Goal: Information Seeking & Learning: Check status

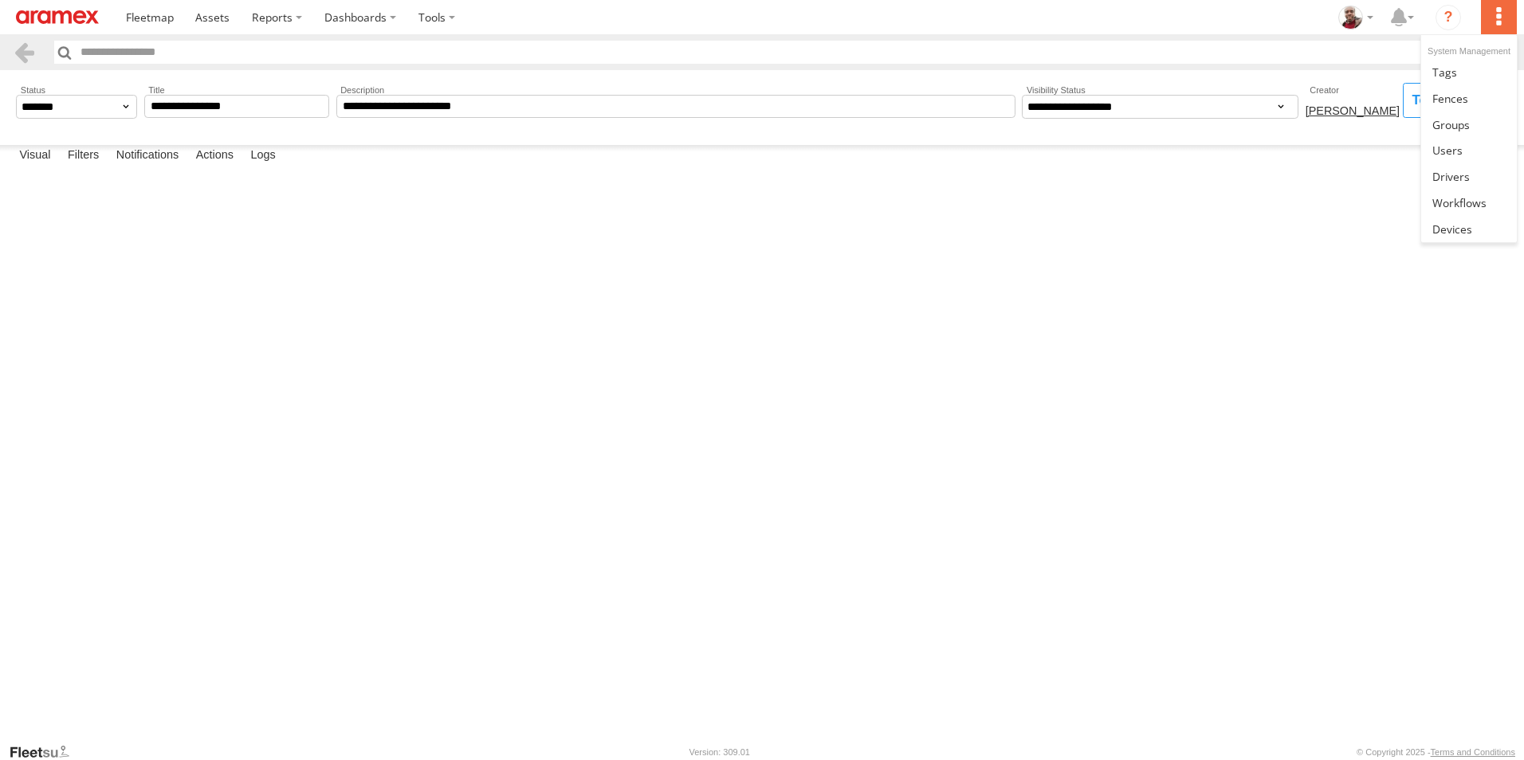
click at [1504, 18] on label at bounding box center [1498, 17] width 35 height 34
click at [1465, 200] on span at bounding box center [1459, 202] width 54 height 15
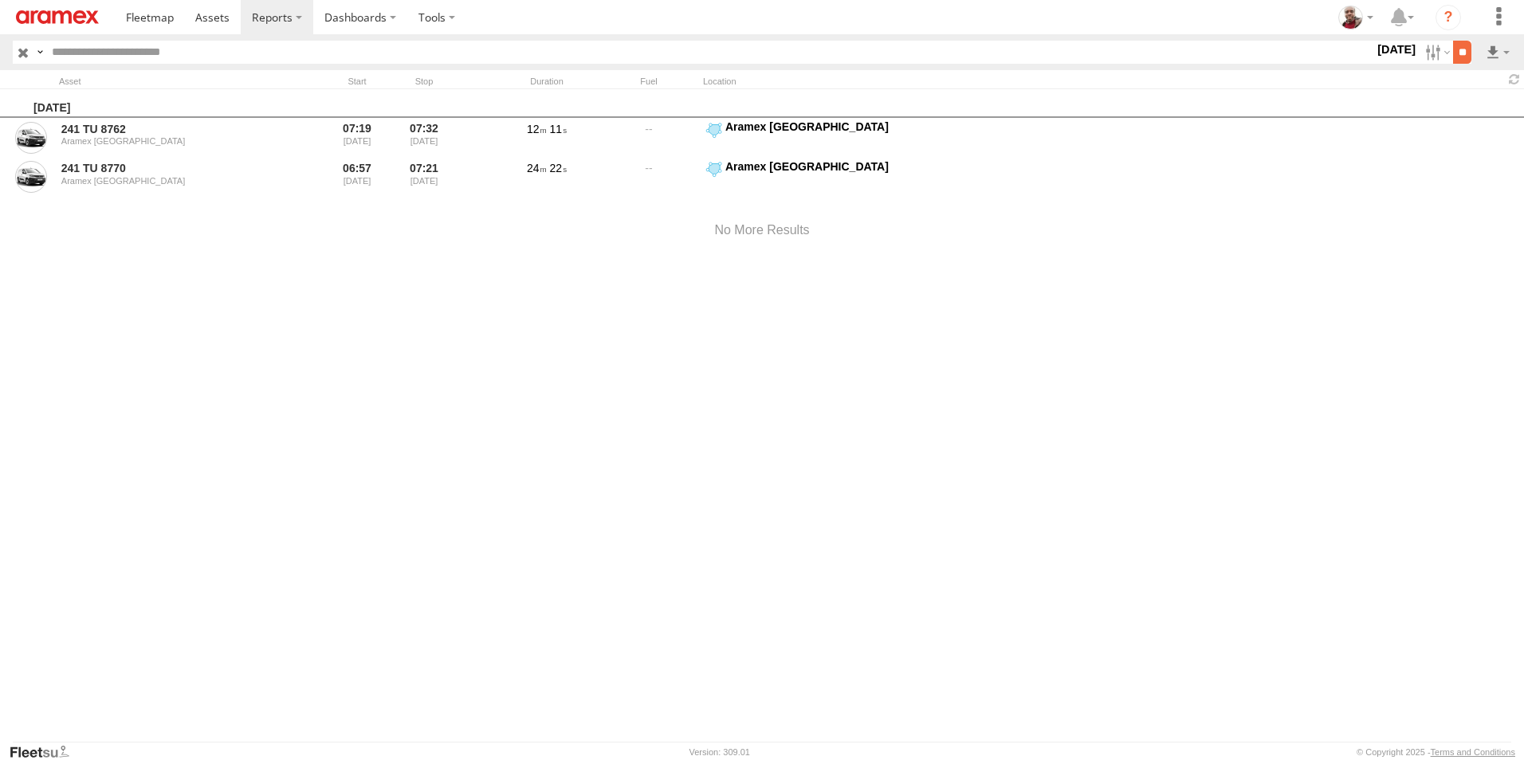
click at [1465, 49] on input "**" at bounding box center [1462, 52] width 18 height 23
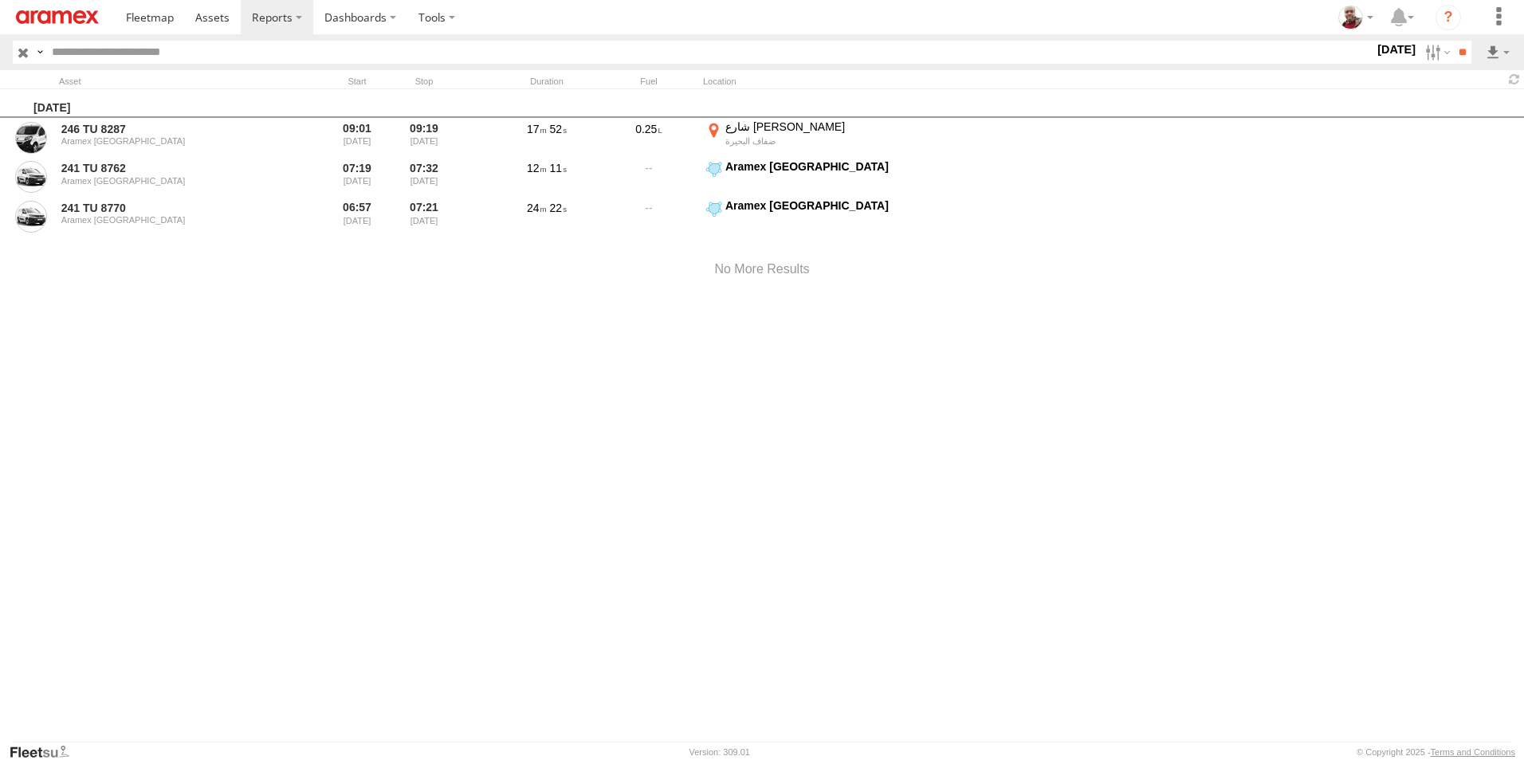
click at [22, 49] on input "button" at bounding box center [23, 52] width 21 height 23
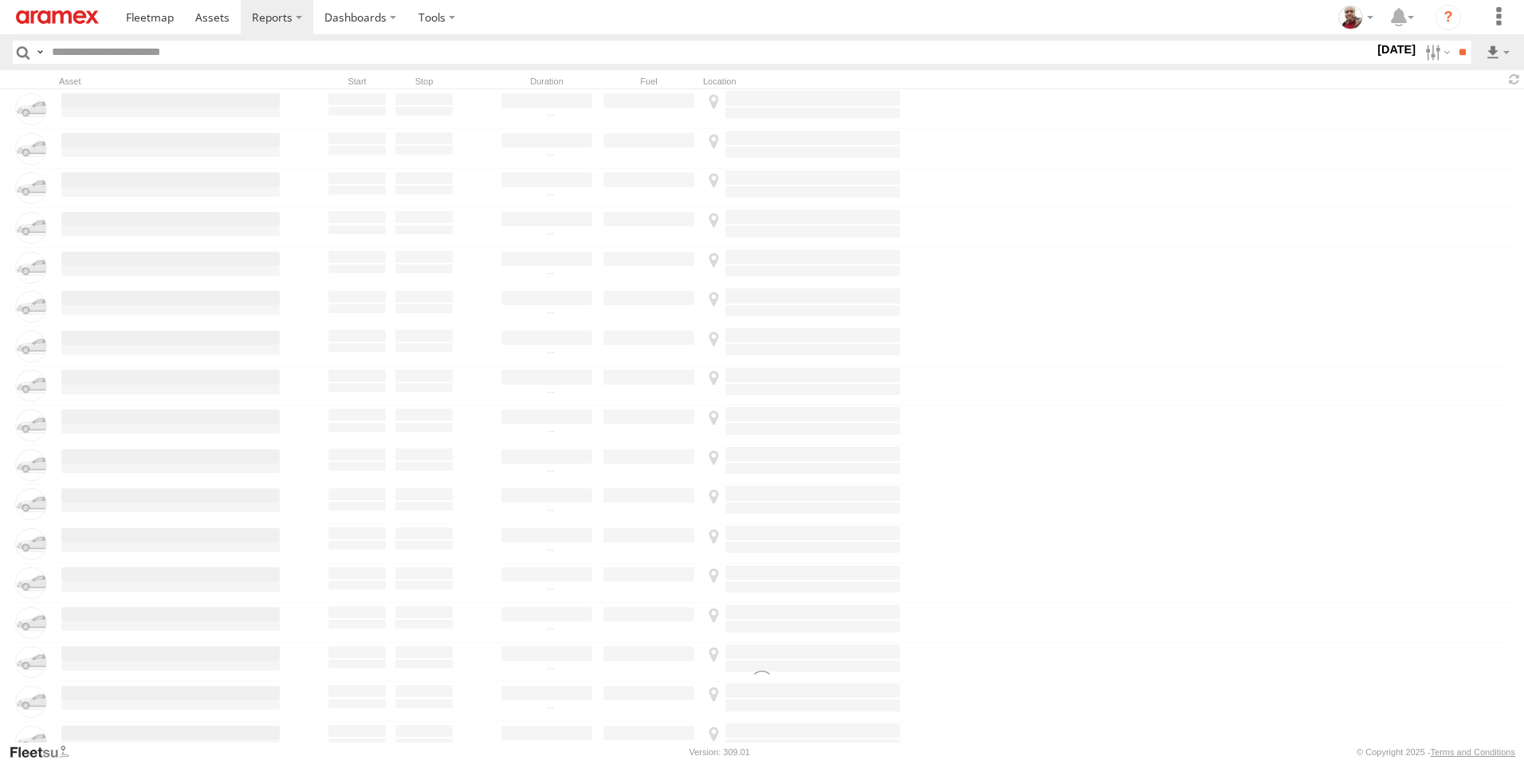
click at [54, 18] on img at bounding box center [57, 17] width 83 height 14
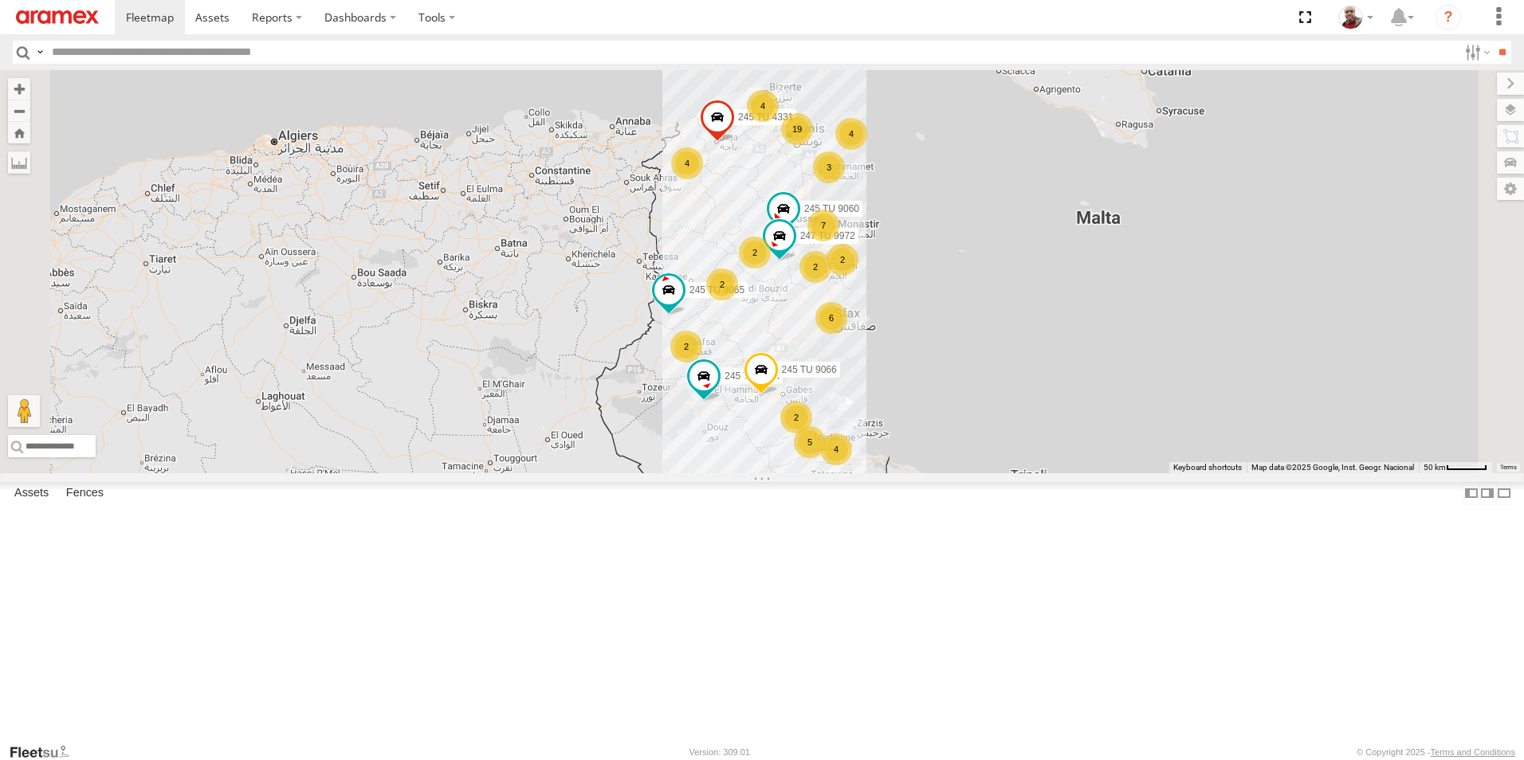
click at [306, 54] on input "text" at bounding box center [751, 52] width 1412 height 23
type input "****"
click at [1492, 41] on input "**" at bounding box center [1501, 52] width 18 height 23
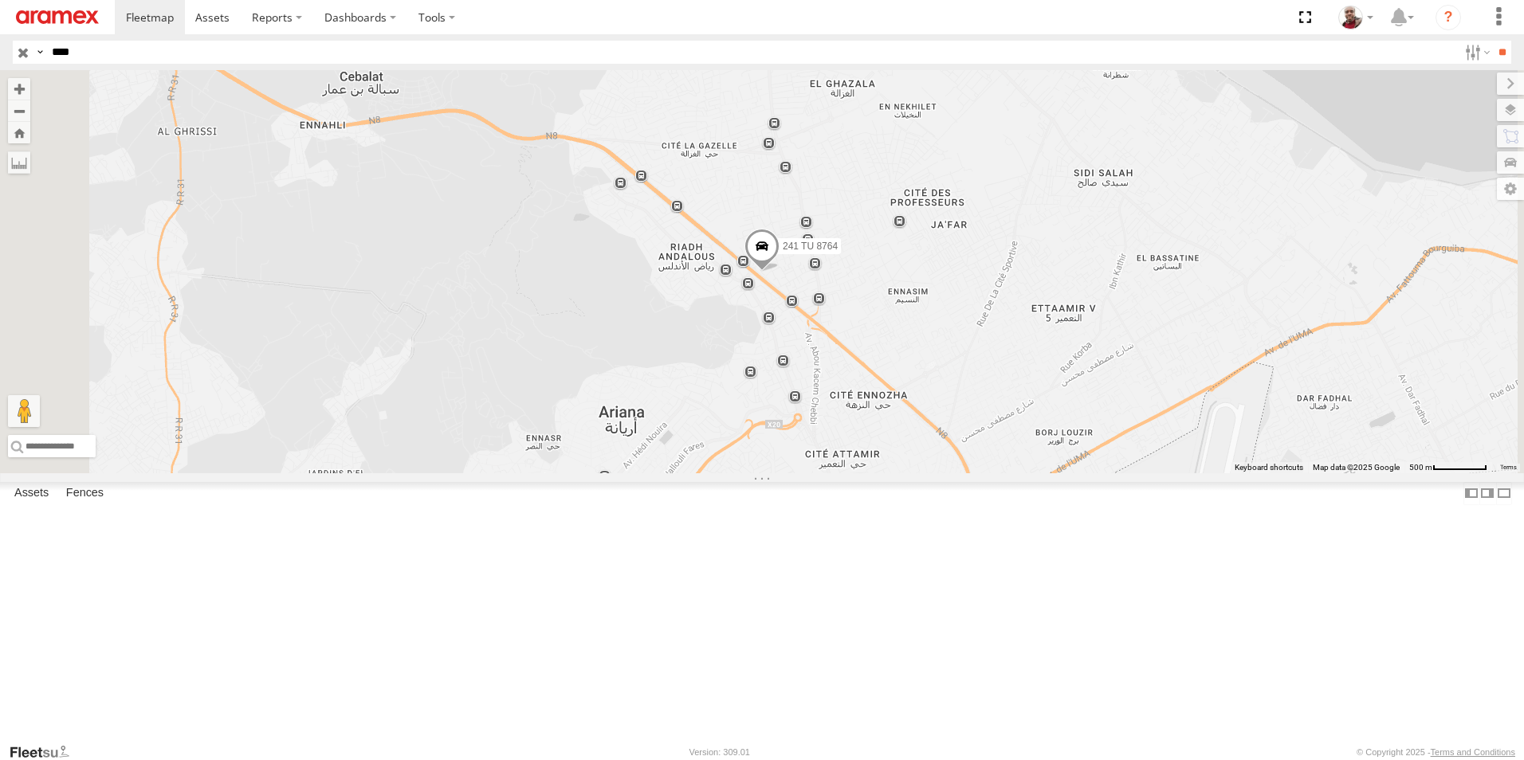
click at [779, 273] on span at bounding box center [761, 250] width 35 height 43
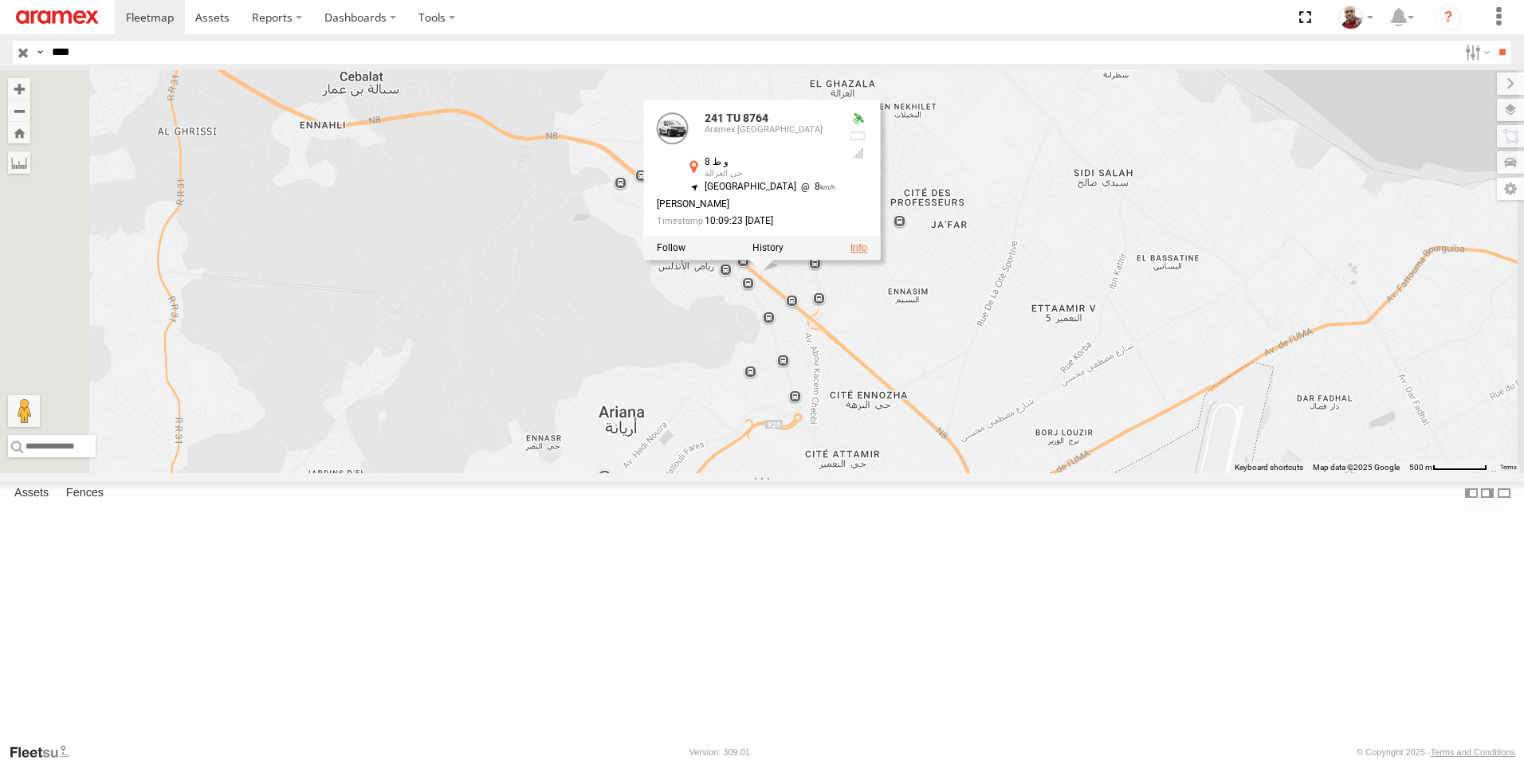
click at [867, 254] on link at bounding box center [858, 248] width 17 height 11
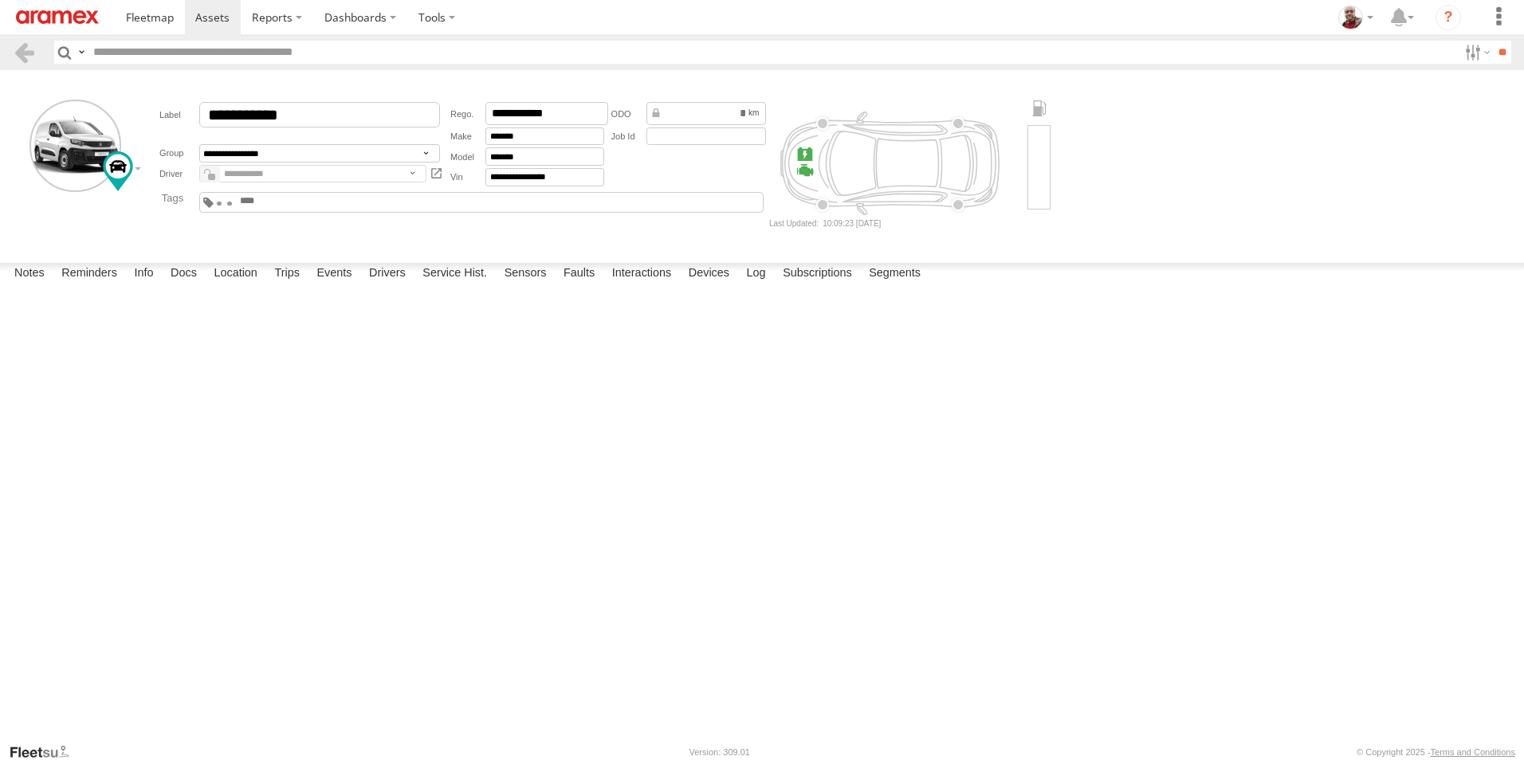
click at [41, 17] on img at bounding box center [57, 17] width 83 height 14
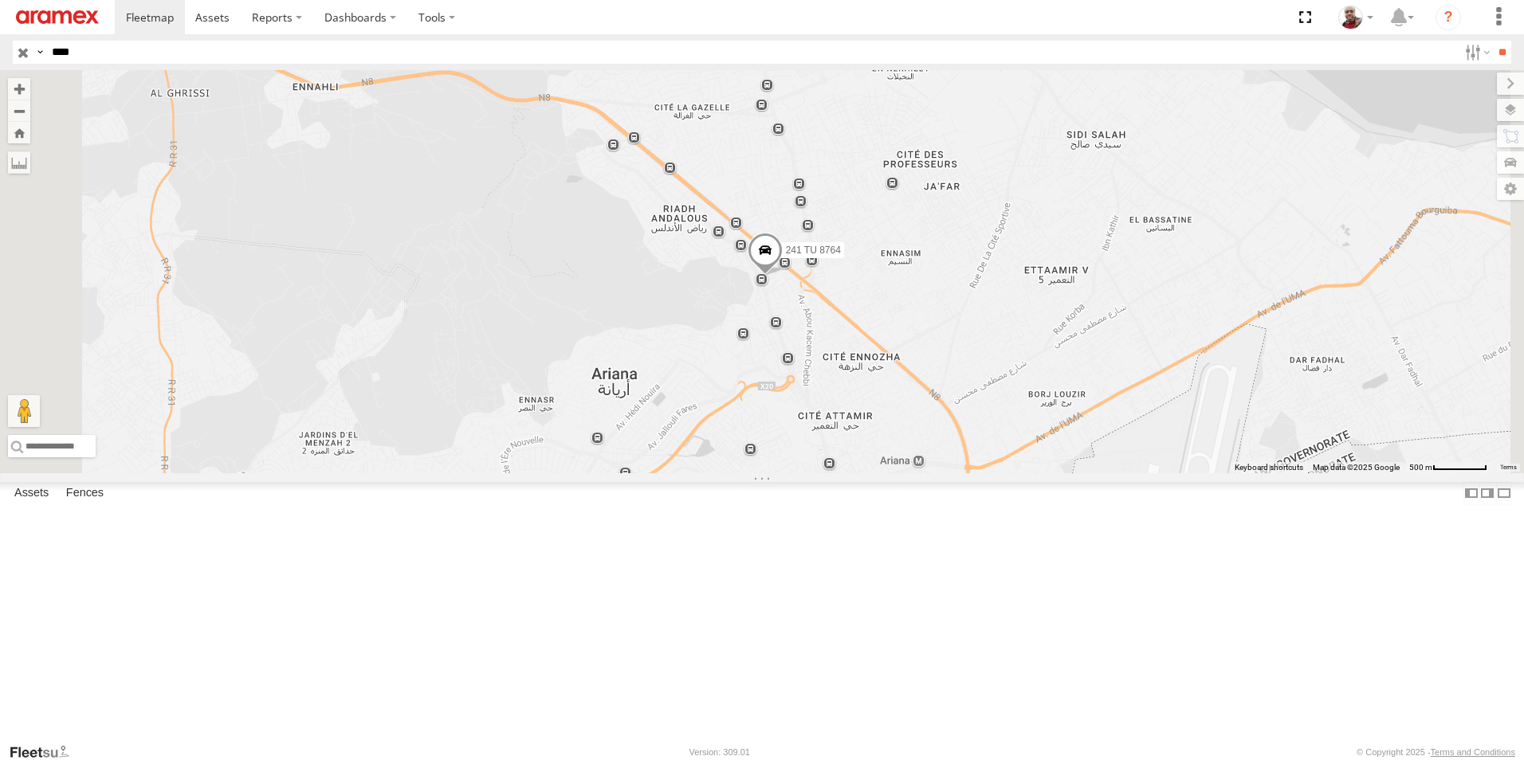
click at [23, 57] on input "button" at bounding box center [23, 52] width 21 height 23
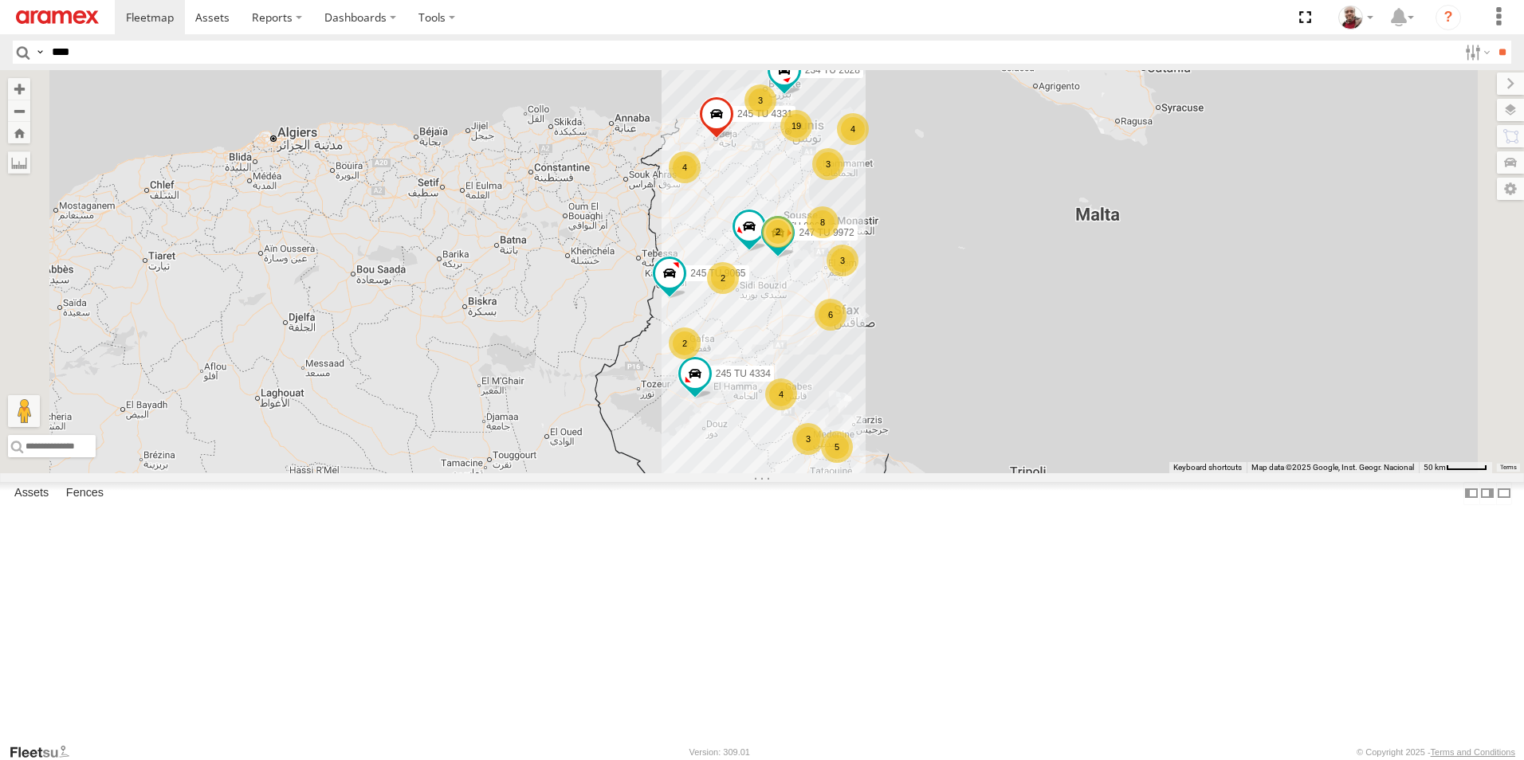
click at [134, 54] on input "****" at bounding box center [751, 52] width 1412 height 23
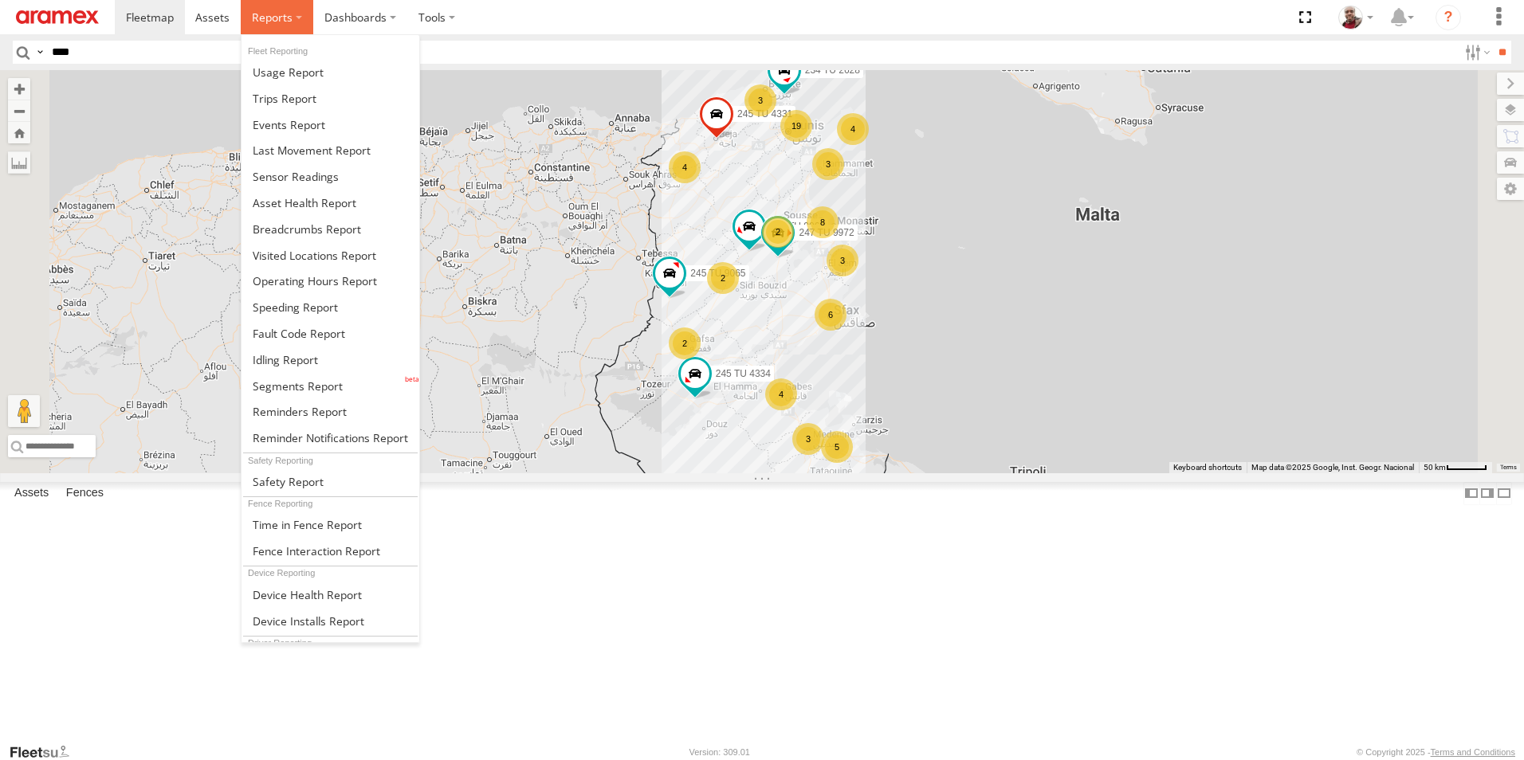
click at [280, 22] on span at bounding box center [272, 17] width 41 height 15
click at [315, 379] on span at bounding box center [298, 386] width 90 height 15
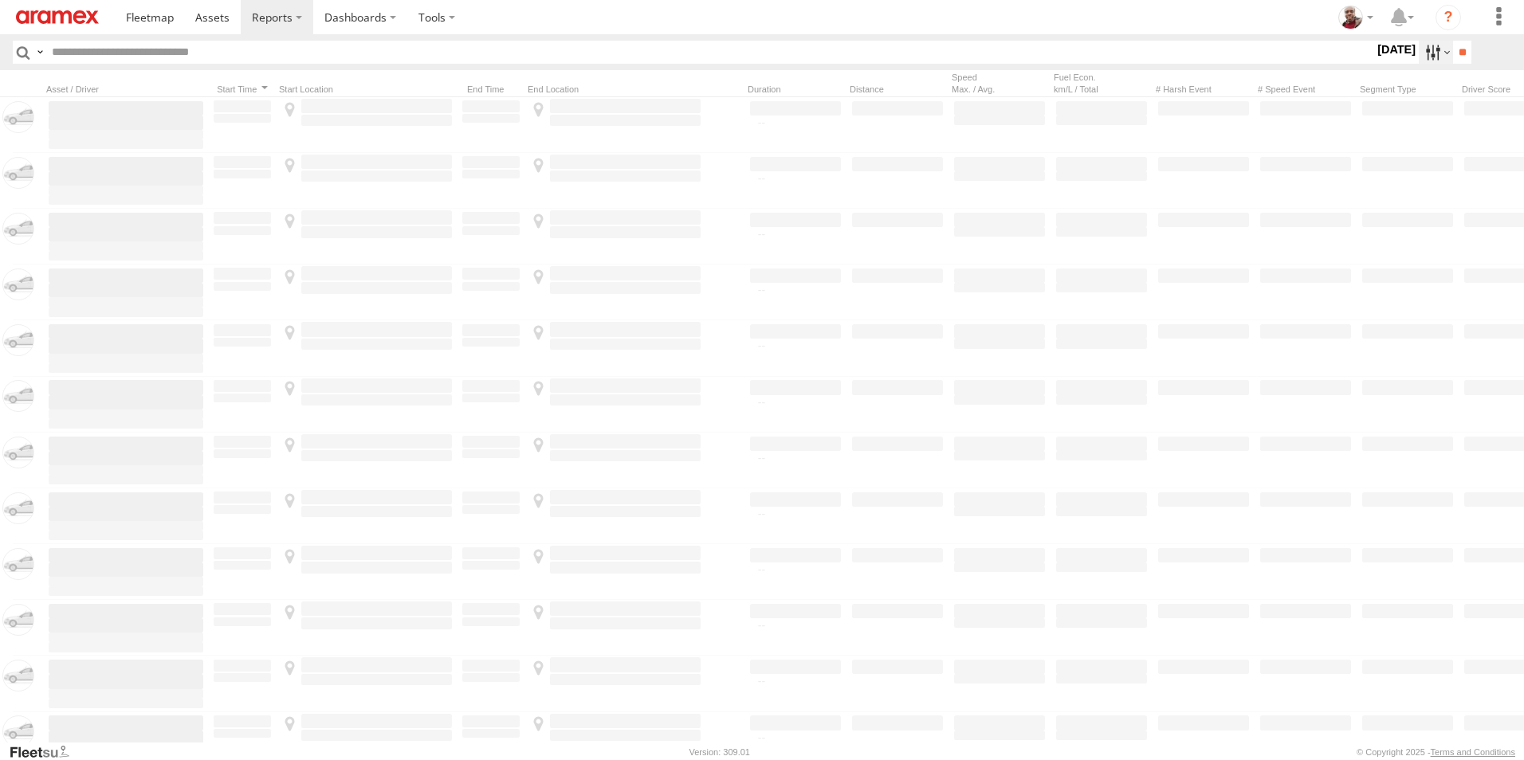
click at [1435, 58] on label at bounding box center [1435, 52] width 34 height 23
click at [0, 0] on label at bounding box center [0, 0] width 0 height 0
click at [1458, 52] on input "**" at bounding box center [1462, 52] width 18 height 23
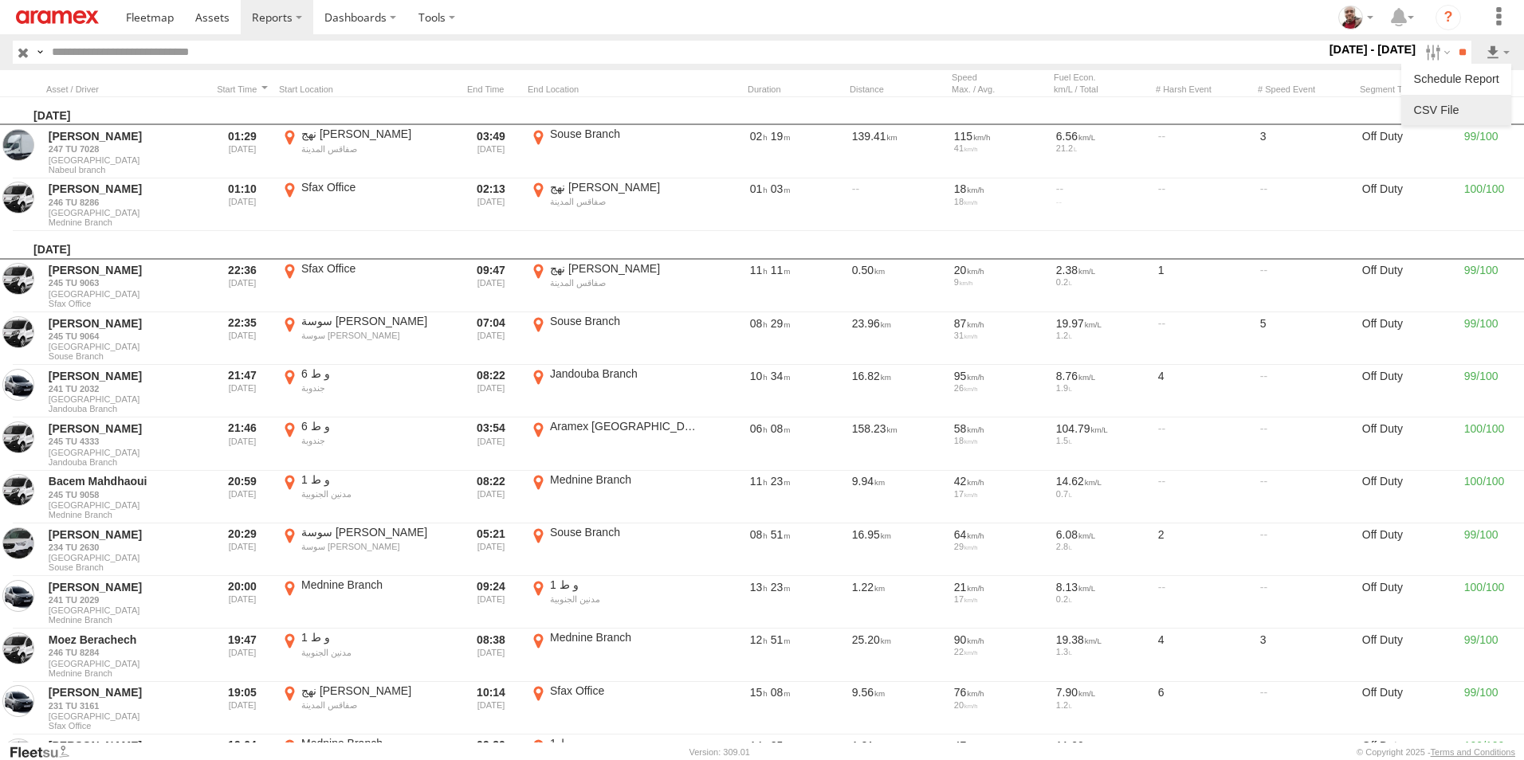
click at [1461, 104] on link at bounding box center [1455, 110] width 97 height 24
click at [387, 50] on input "text" at bounding box center [685, 52] width 1280 height 23
paste input "**********"
type input "**********"
click at [1453, 41] on input "**" at bounding box center [1462, 52] width 18 height 23
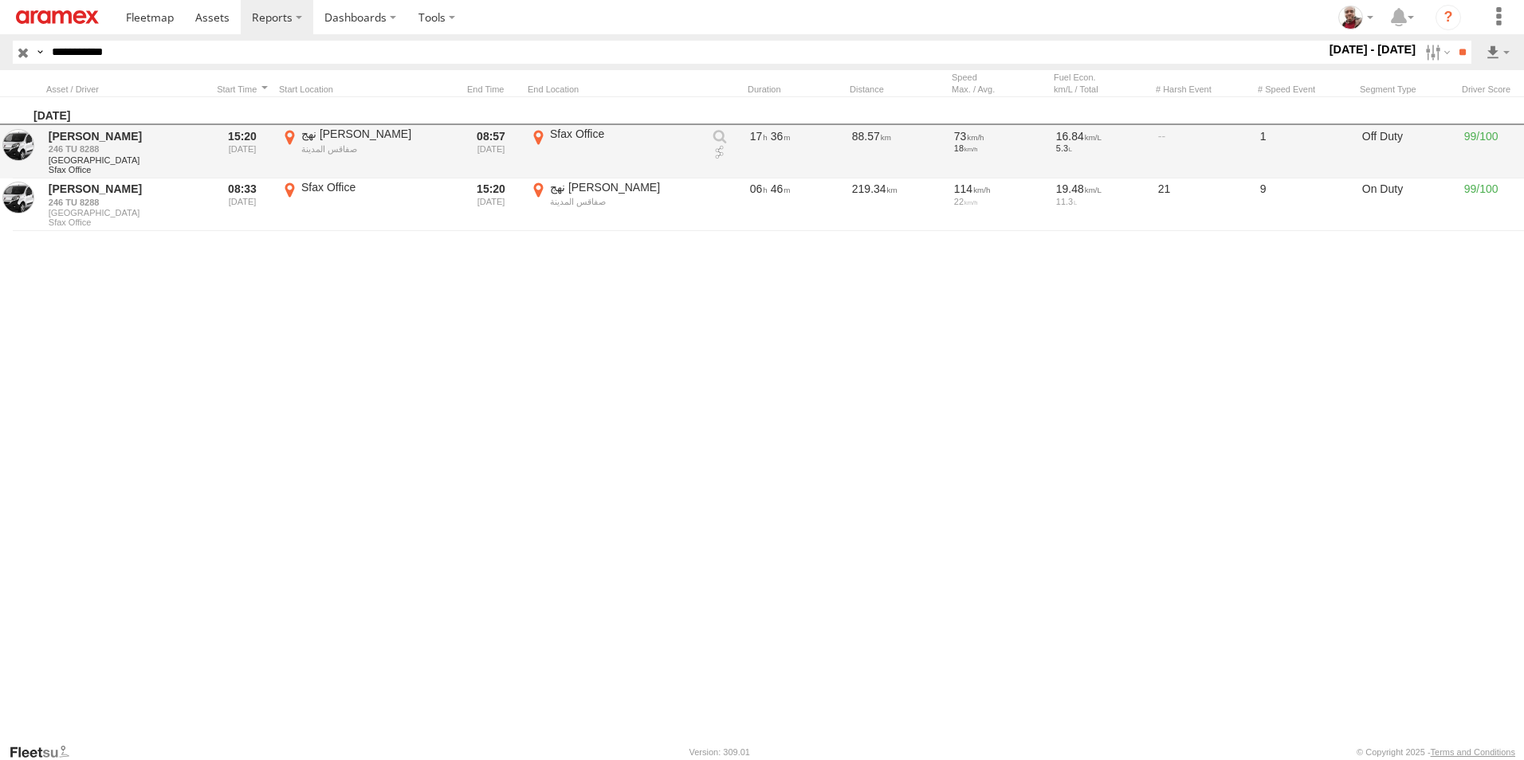
click at [717, 151] on link at bounding box center [720, 153] width 16 height 16
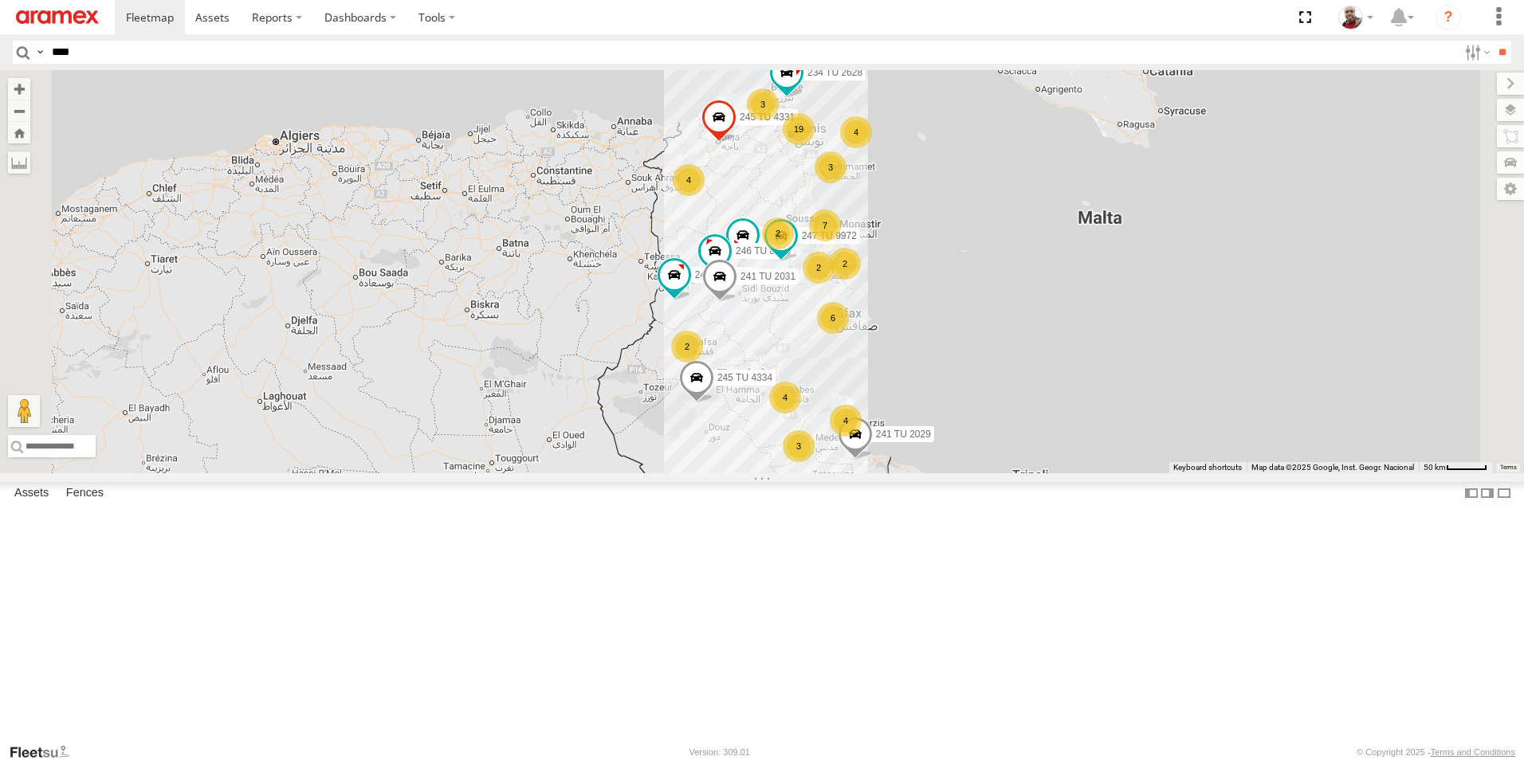
type input "****"
click at [1492, 41] on input "**" at bounding box center [1501, 52] width 18 height 23
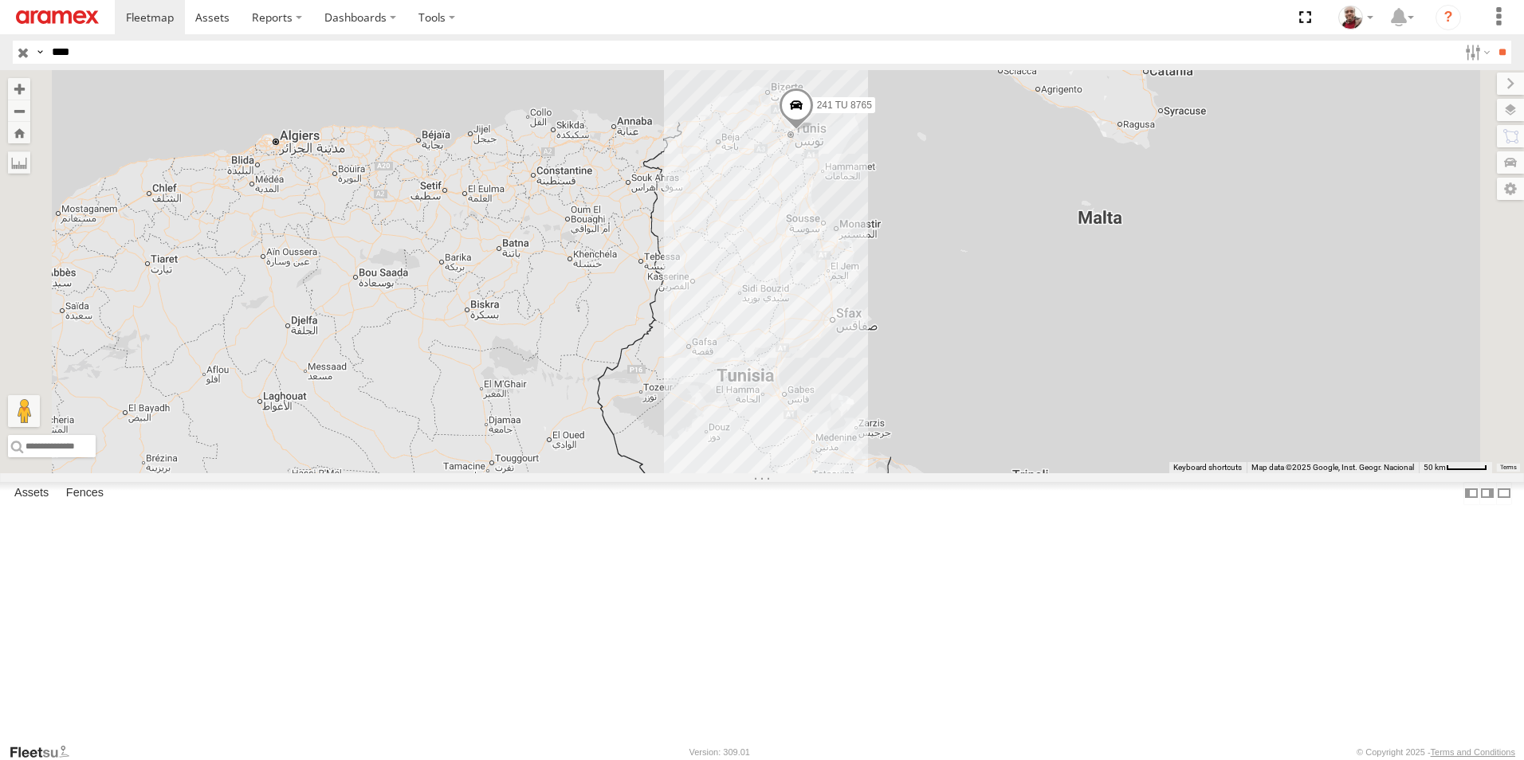
click at [814, 131] on span at bounding box center [796, 109] width 35 height 43
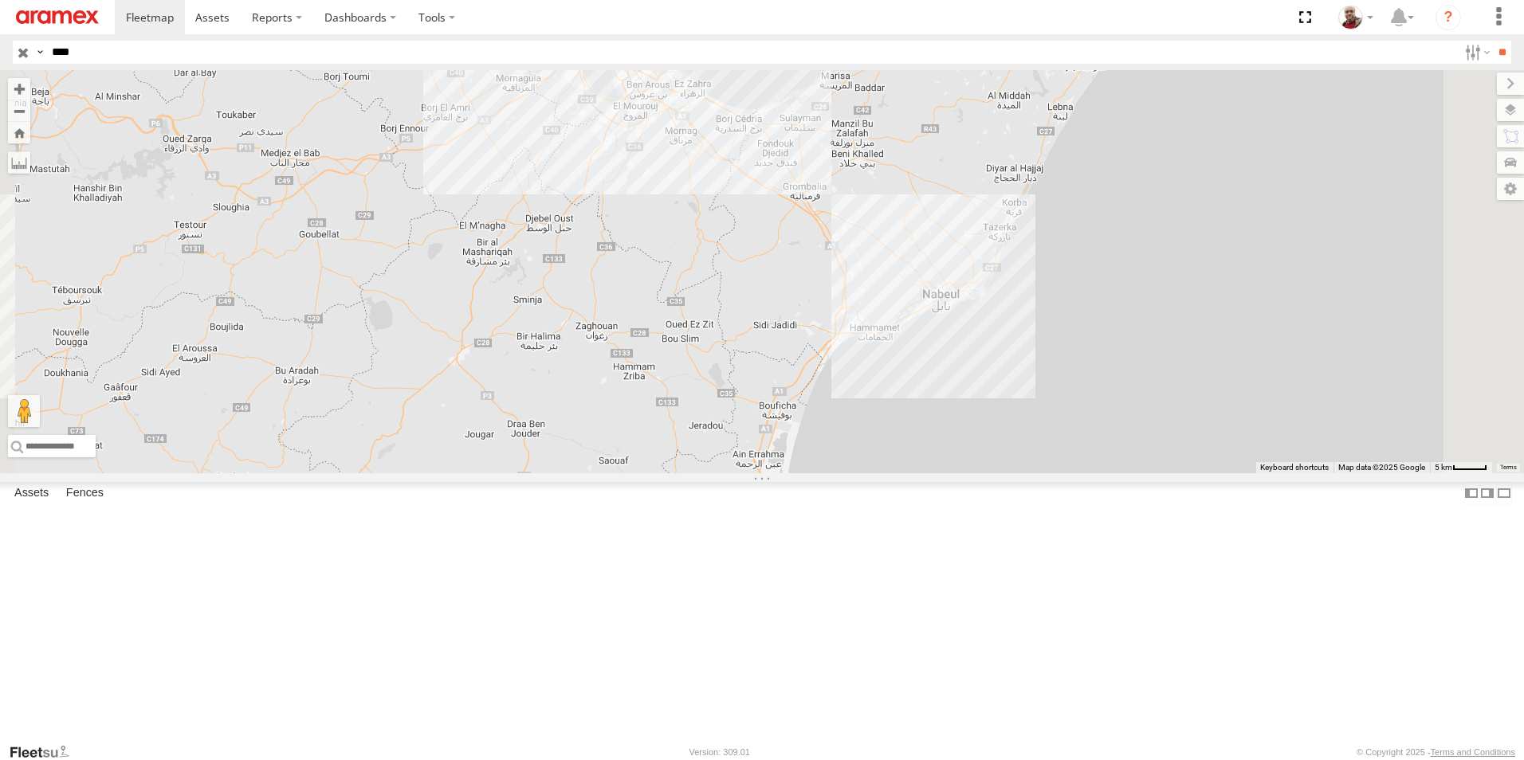
drag, startPoint x: 882, startPoint y: 225, endPoint x: 867, endPoint y: 426, distance: 202.2
click at [873, 404] on div "241 TU 8765 241 TU 8765 Aramex Tunisia شارع البيئة الطيب المهيري 36.8547 , 10.2…" at bounding box center [762, 271] width 1524 height 403
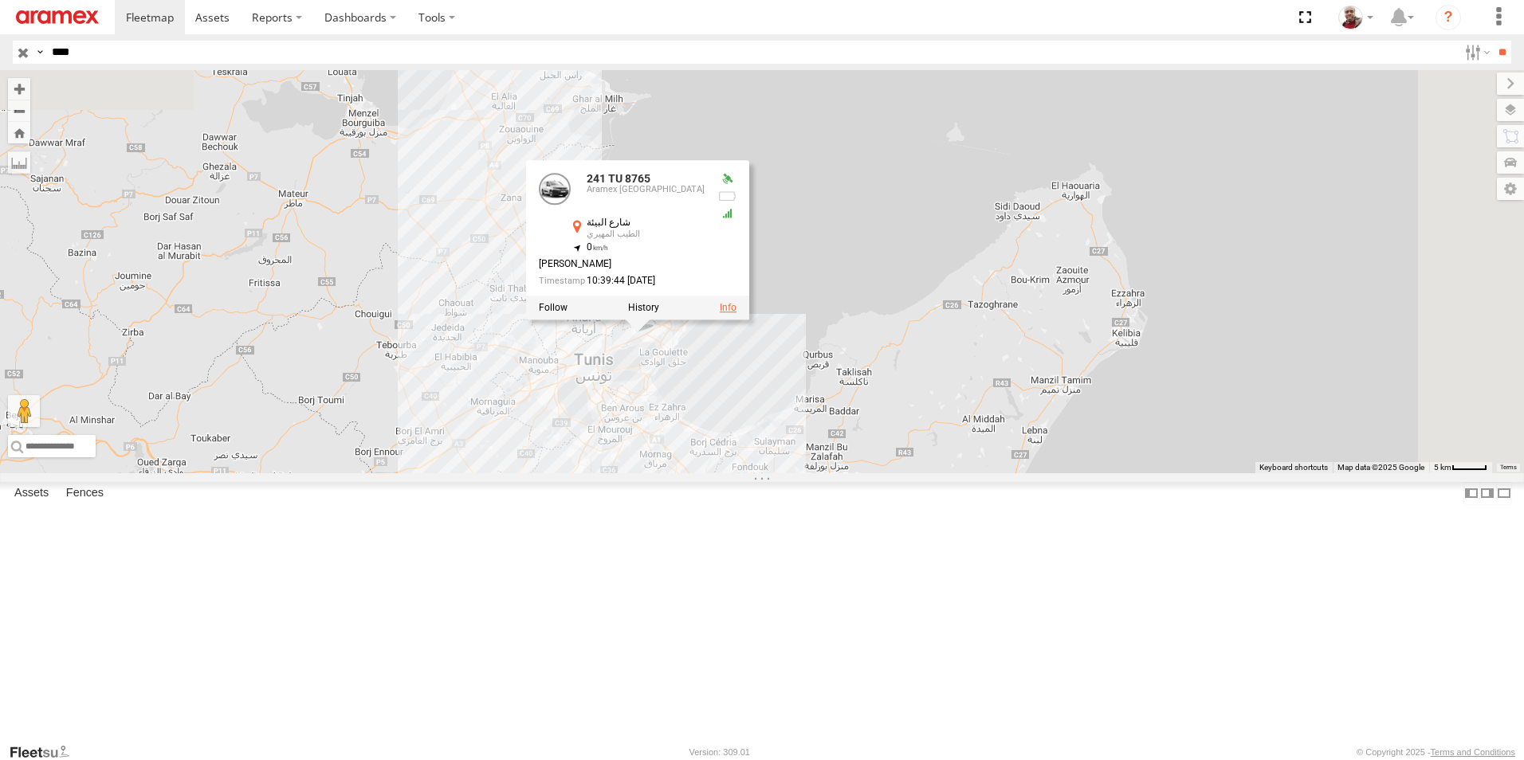
click at [736, 314] on link at bounding box center [728, 308] width 17 height 11
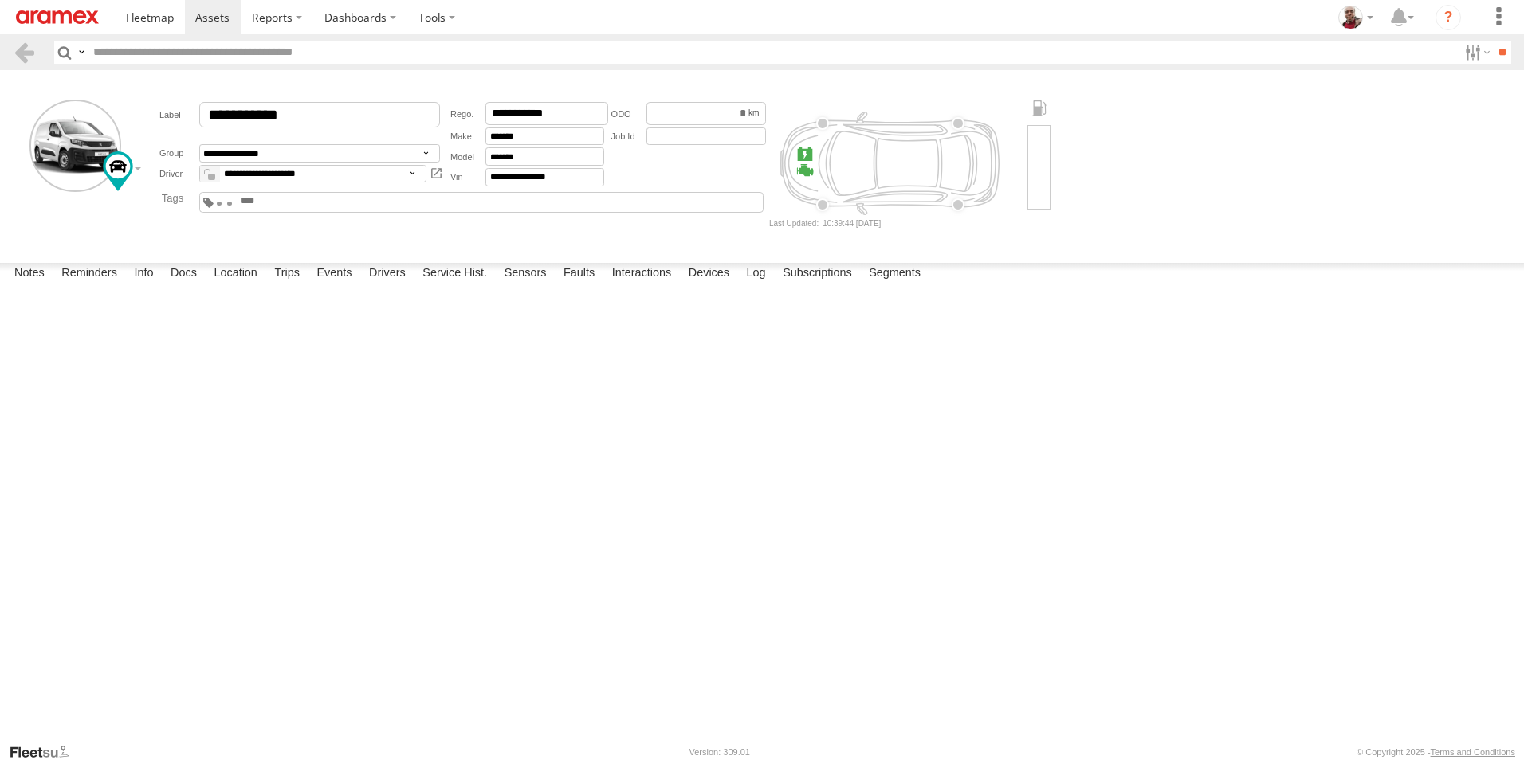
click at [0, 0] on div at bounding box center [0, 0] width 0 height 0
drag, startPoint x: 42, startPoint y: 13, endPoint x: 190, endPoint y: 2, distance: 147.8
click at [42, 12] on img at bounding box center [57, 17] width 83 height 14
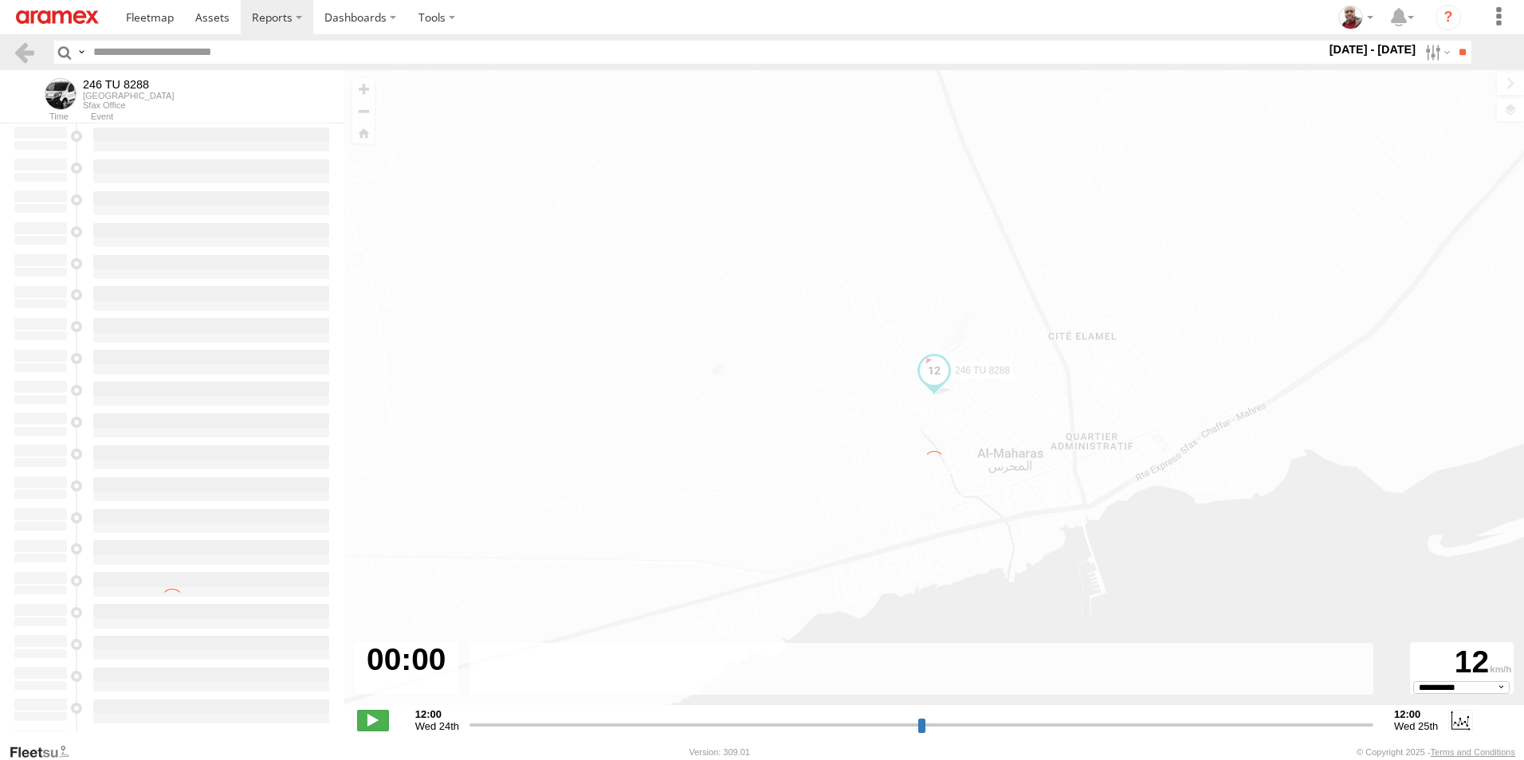
select select "**********"
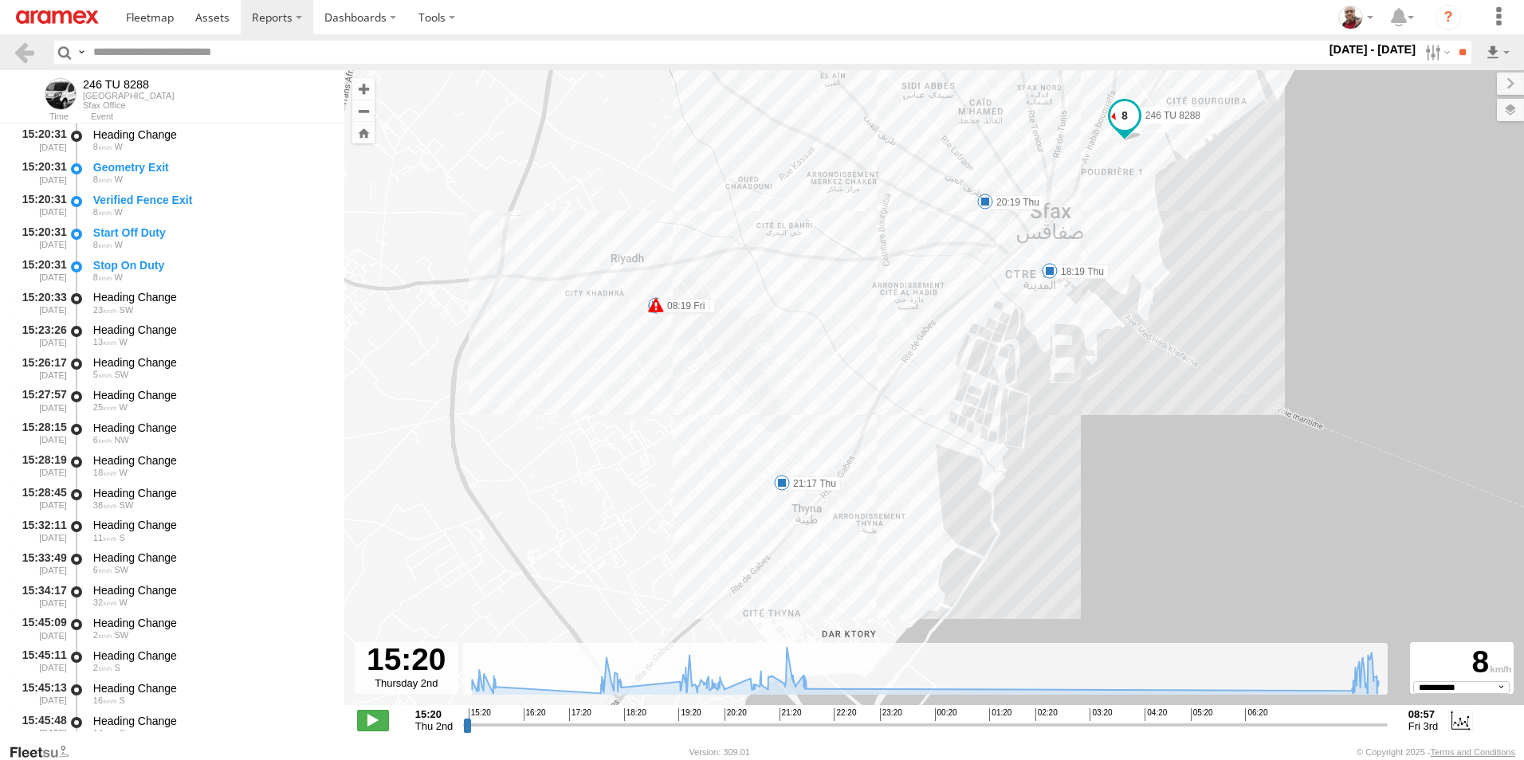
drag, startPoint x: 815, startPoint y: 429, endPoint x: 773, endPoint y: 331, distance: 106.7
click at [773, 331] on div "246 TU 8288 15:53 Thu 18:19 Thu 20:19 Thu 21:17 Thu 21:55 Thu 08:19 Fri 08:19 F…" at bounding box center [933, 396] width 1179 height 652
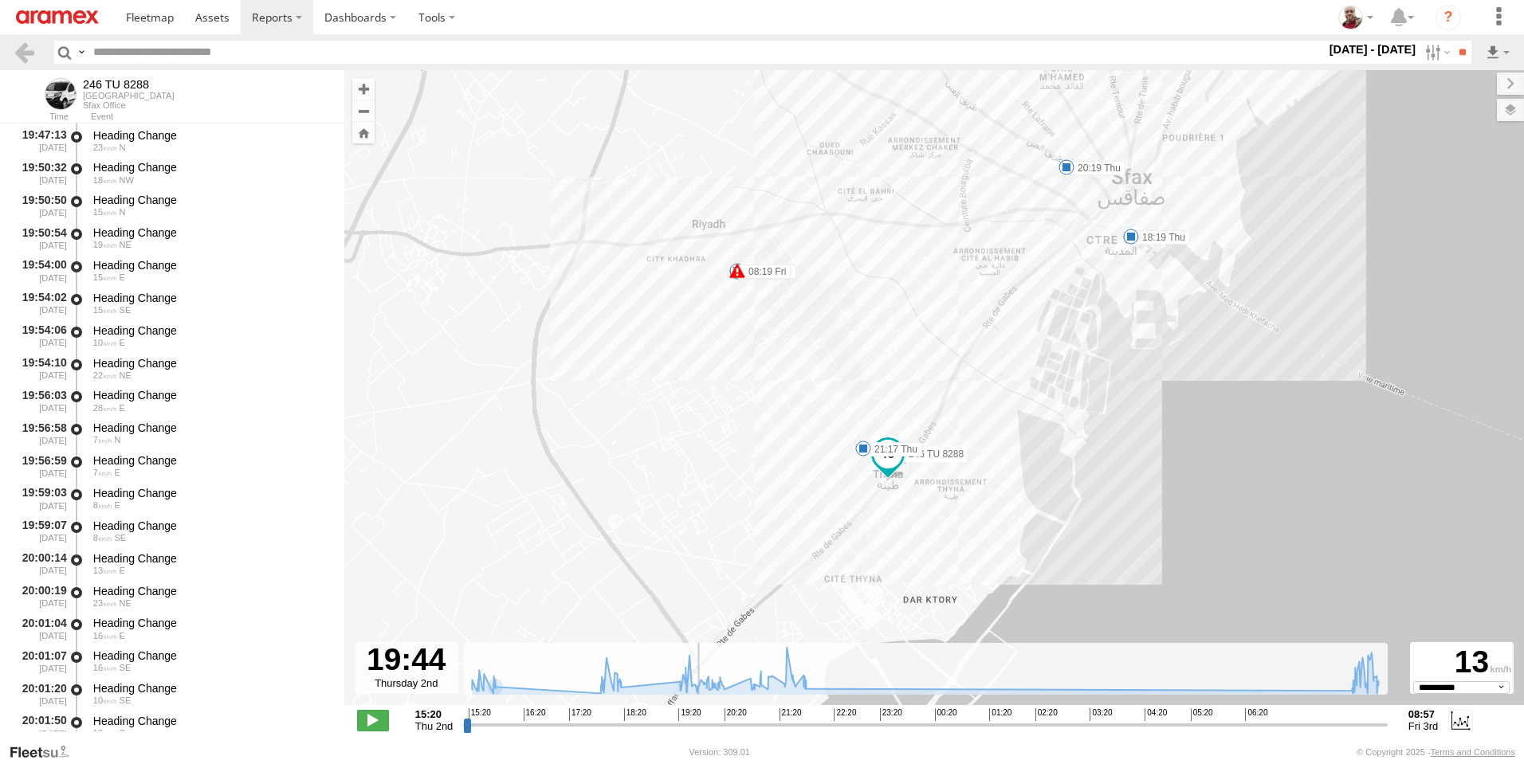
scroll to position [4005, 0]
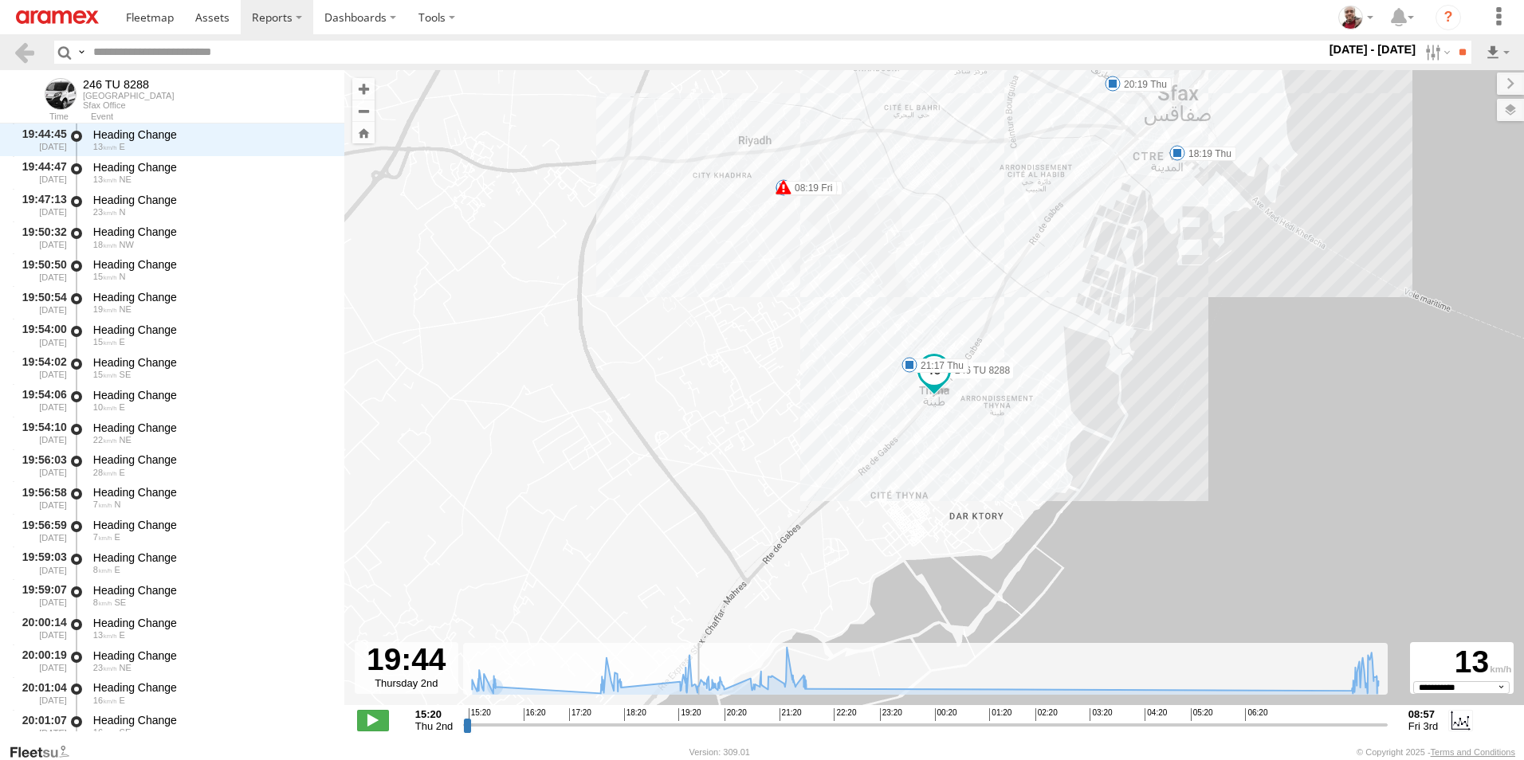
drag, startPoint x: 468, startPoint y: 722, endPoint x: 696, endPoint y: 696, distance: 229.4
type input "**********"
click at [696, 717] on input "range" at bounding box center [925, 724] width 924 height 15
click at [904, 367] on span at bounding box center [909, 365] width 16 height 16
click at [808, 425] on div "246 TU 8288 15:53 Thu 18:19 Thu 20:19 Thu 21:17 Thu 21:55 Thu 08:19 Fri 08:19 F…" at bounding box center [933, 396] width 1179 height 652
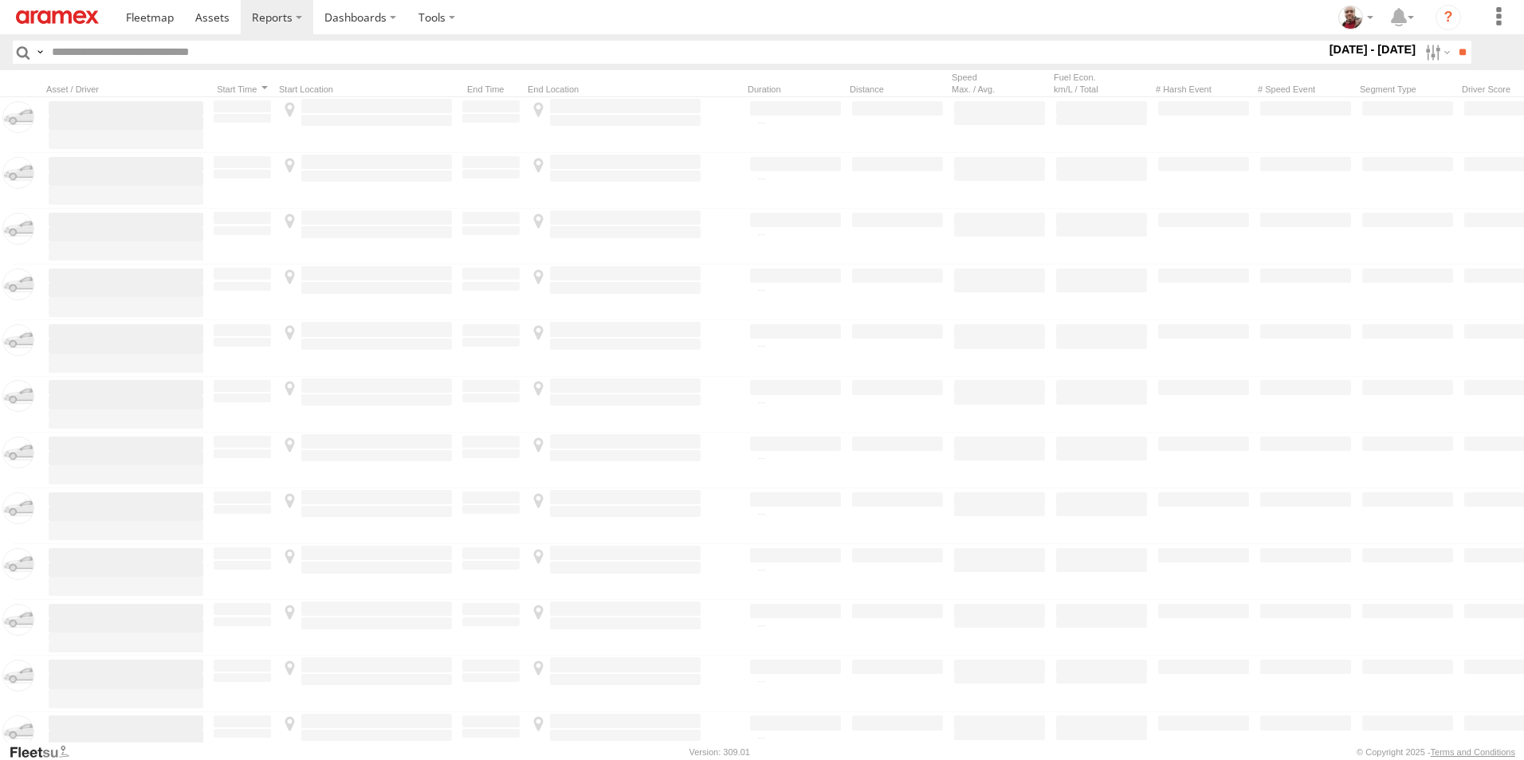
click at [159, 46] on input "text" at bounding box center [685, 52] width 1280 height 23
paste input "**********"
type input "**********"
click at [1453, 41] on input "**" at bounding box center [1462, 52] width 18 height 23
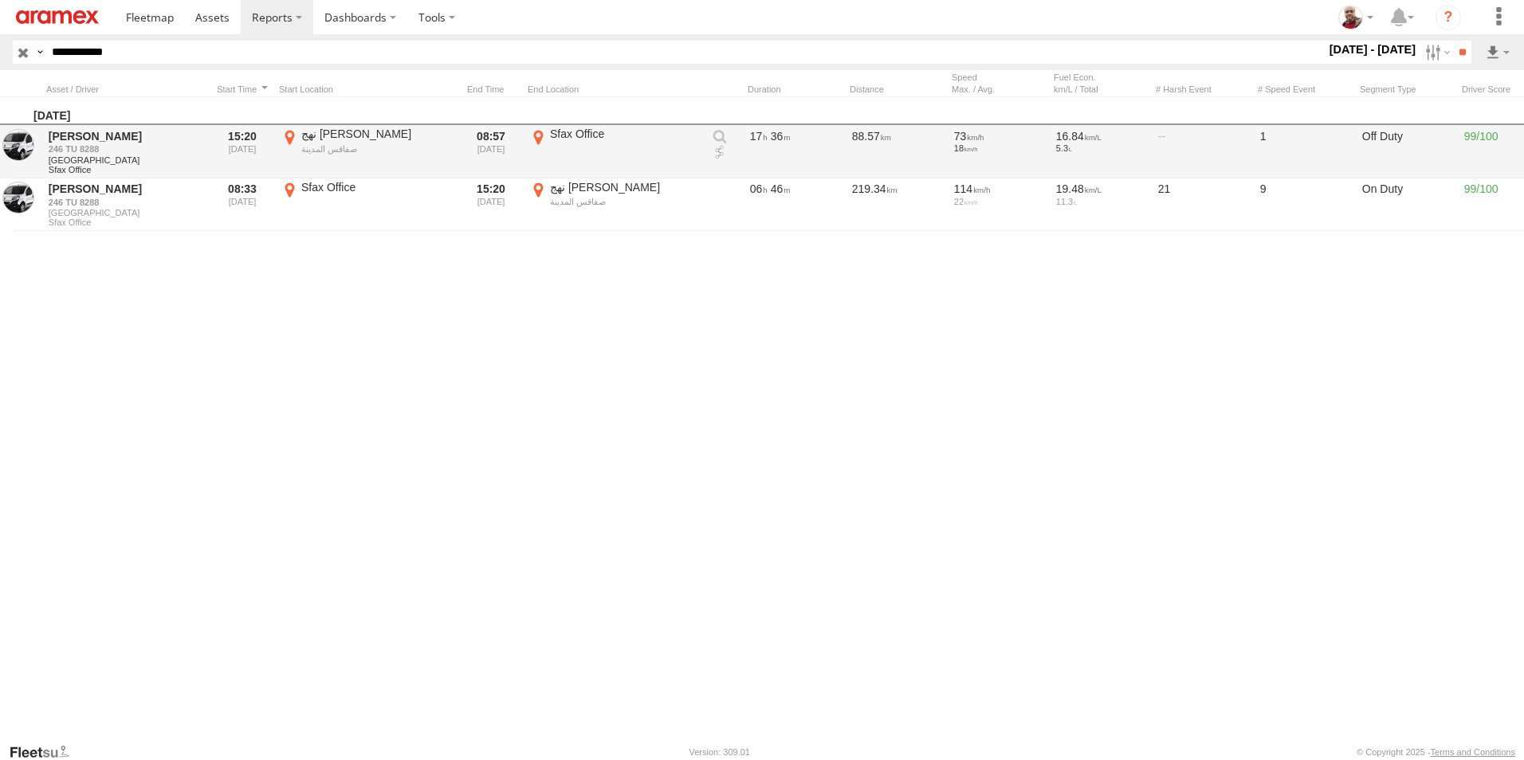
click at [721, 150] on link at bounding box center [720, 153] width 16 height 16
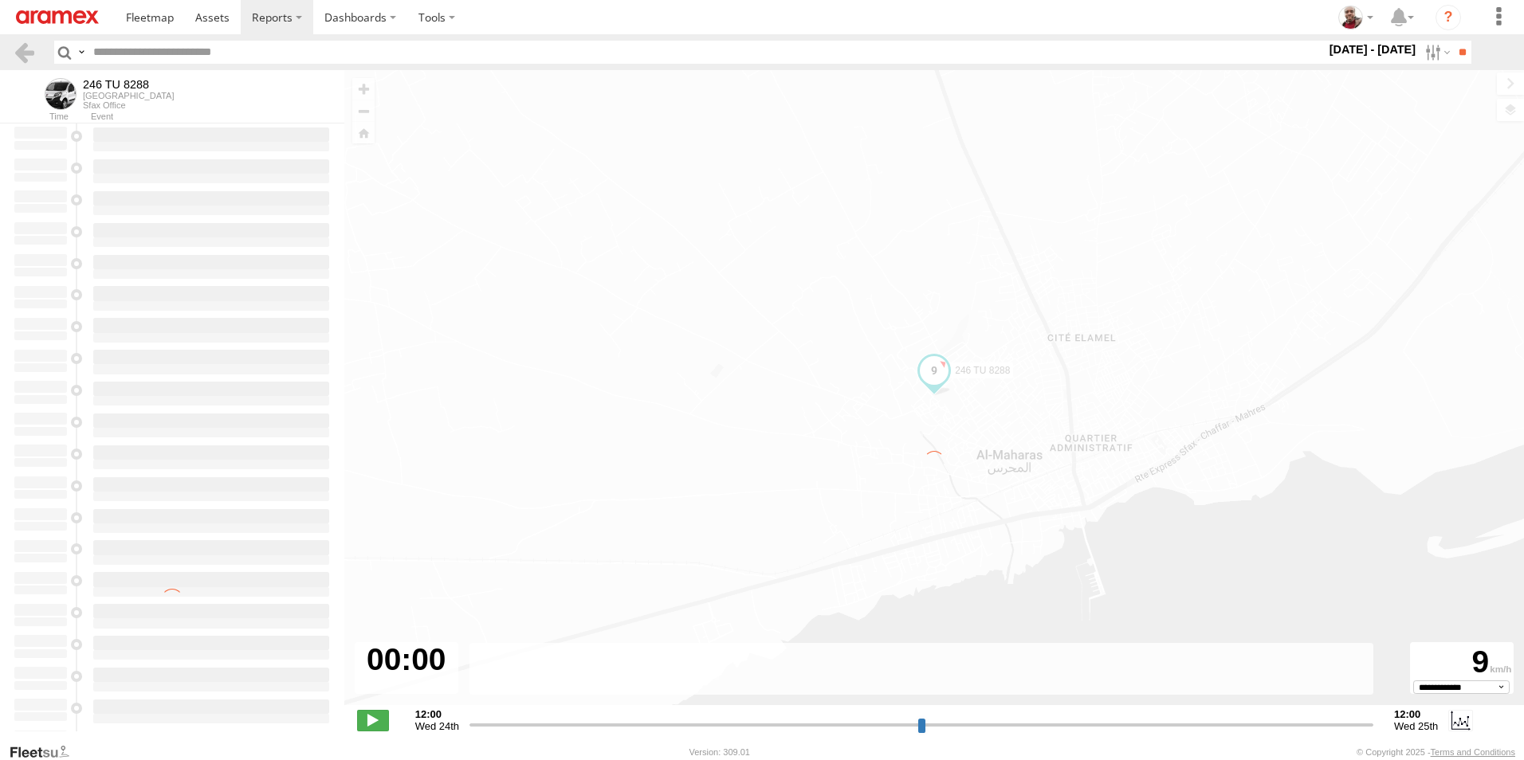
type input "**********"
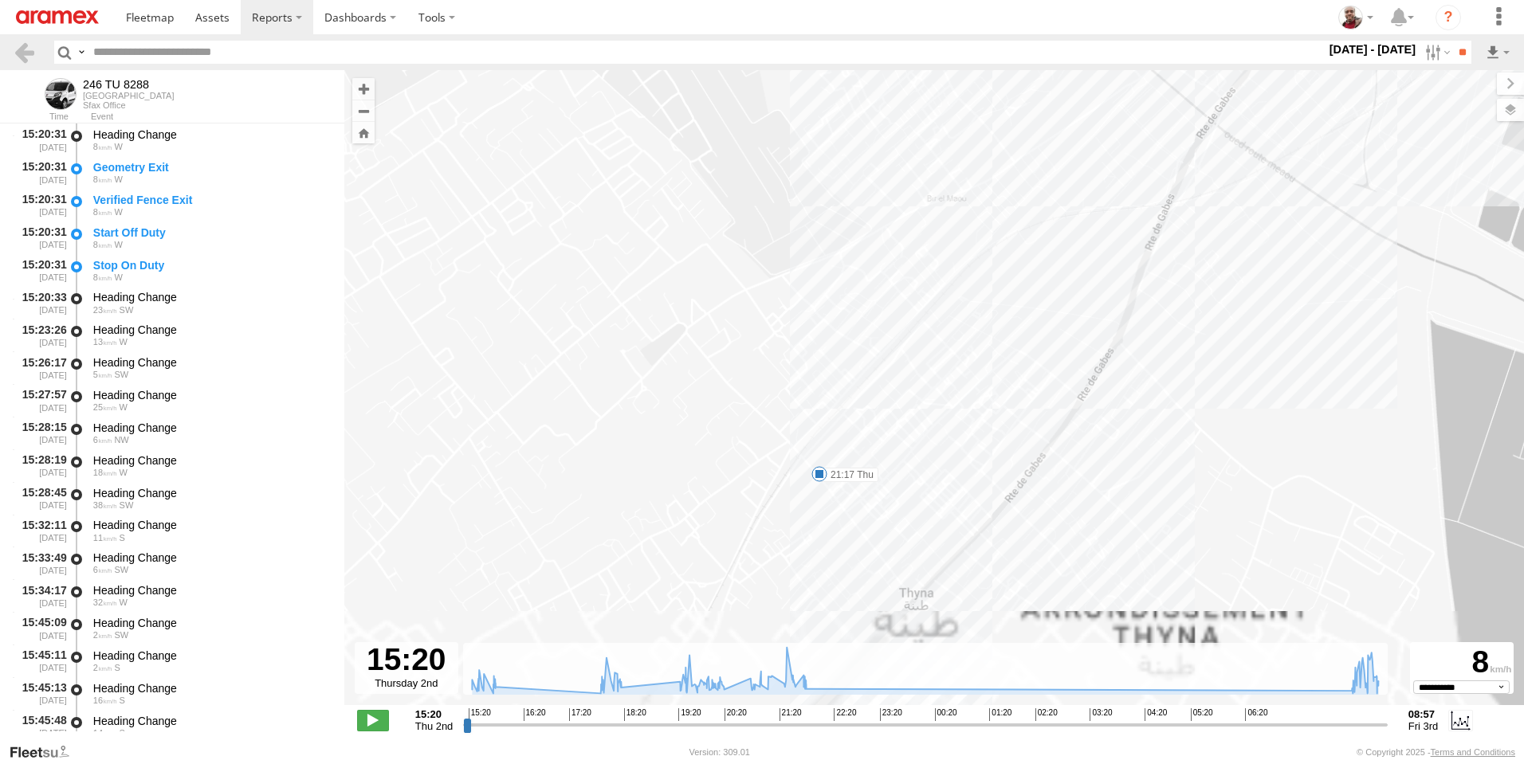
drag, startPoint x: 834, startPoint y: 576, endPoint x: 802, endPoint y: 306, distance: 272.1
click at [802, 309] on div "246 TU 8288 15:53 Thu 18:19 Thu 20:19 Thu 21:17 Thu 21:55 Thu 08:19 Fri 08:19 F…" at bounding box center [933, 396] width 1179 height 652
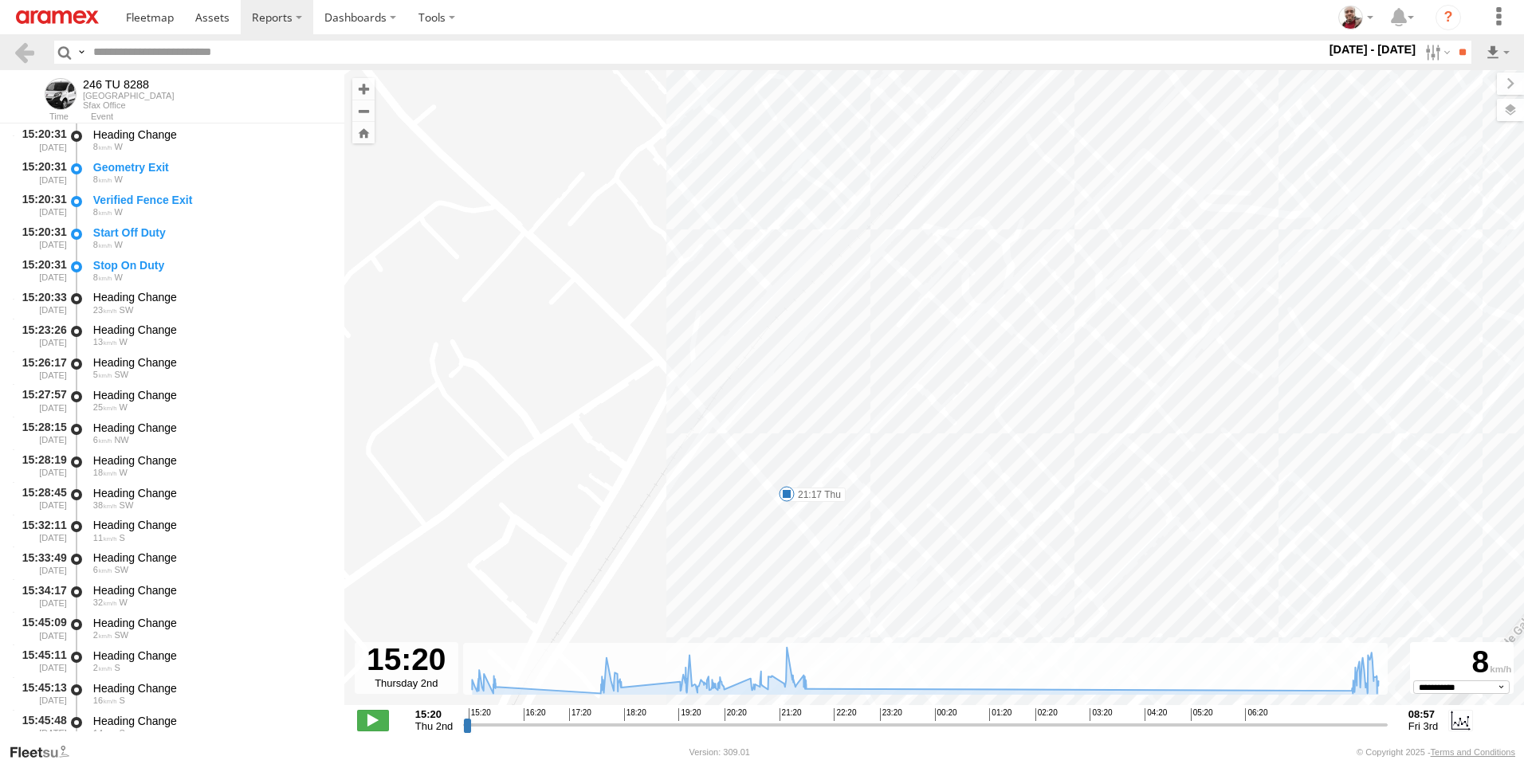
drag, startPoint x: 839, startPoint y: 440, endPoint x: 828, endPoint y: 389, distance: 52.2
click at [828, 389] on div "246 TU 8288 15:53 Thu 18:19 Thu 20:19 Thu 21:17 Thu 21:55 Thu 08:19 Fri 08:19 F…" at bounding box center [933, 396] width 1179 height 652
click at [1511, 110] on label at bounding box center [1494, 110] width 58 height 22
click at [0, 0] on label at bounding box center [0, 0] width 0 height 0
click at [0, 0] on span "Satellite + Roadmap" at bounding box center [0, 0] width 0 height 0
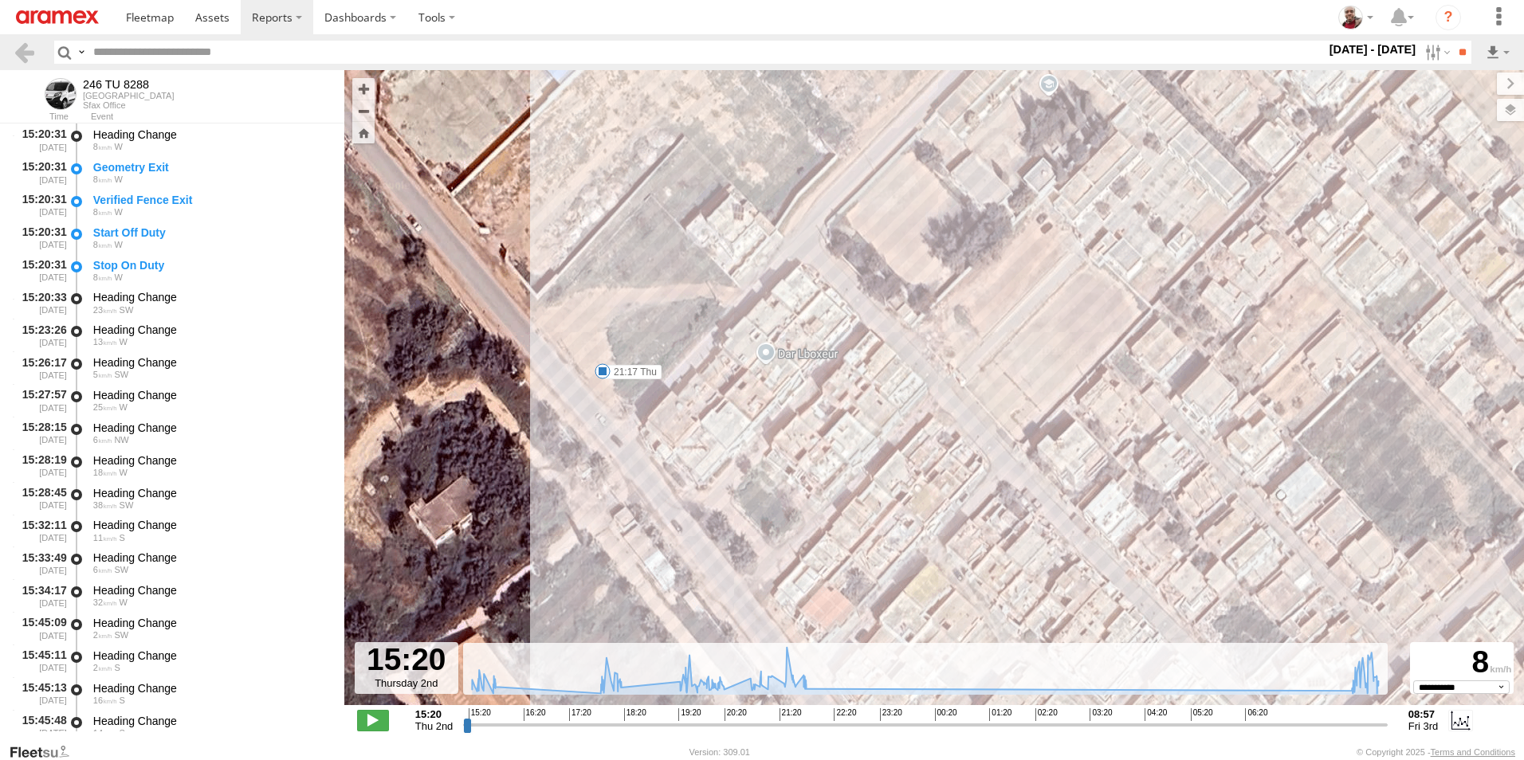
drag, startPoint x: 697, startPoint y: 484, endPoint x: 766, endPoint y: 428, distance: 88.4
click at [763, 429] on div "246 TU 8288 15:53 Thu 18:19 Thu 20:19 Thu 21:17 Thu 21:55 Thu 08:19 Fri 08:19 F…" at bounding box center [933, 396] width 1179 height 652
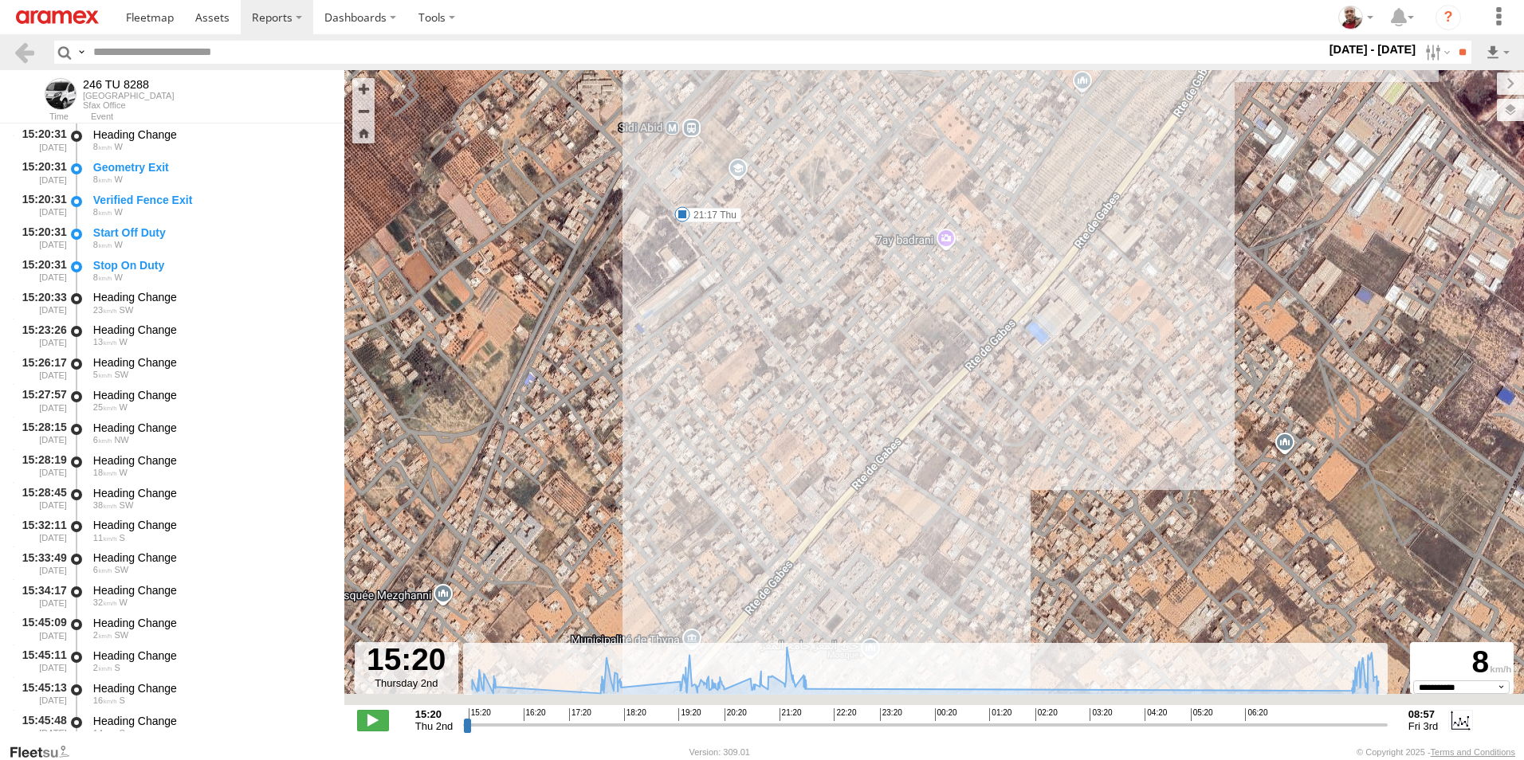
drag, startPoint x: 721, startPoint y: 519, endPoint x: 695, endPoint y: 320, distance: 200.1
click at [695, 322] on div "246 TU 8288 15:53 Thu 18:19 Thu 20:19 Thu 21:17 Thu 21:55 Thu 08:19 Fri 08:19 F…" at bounding box center [933, 396] width 1179 height 652
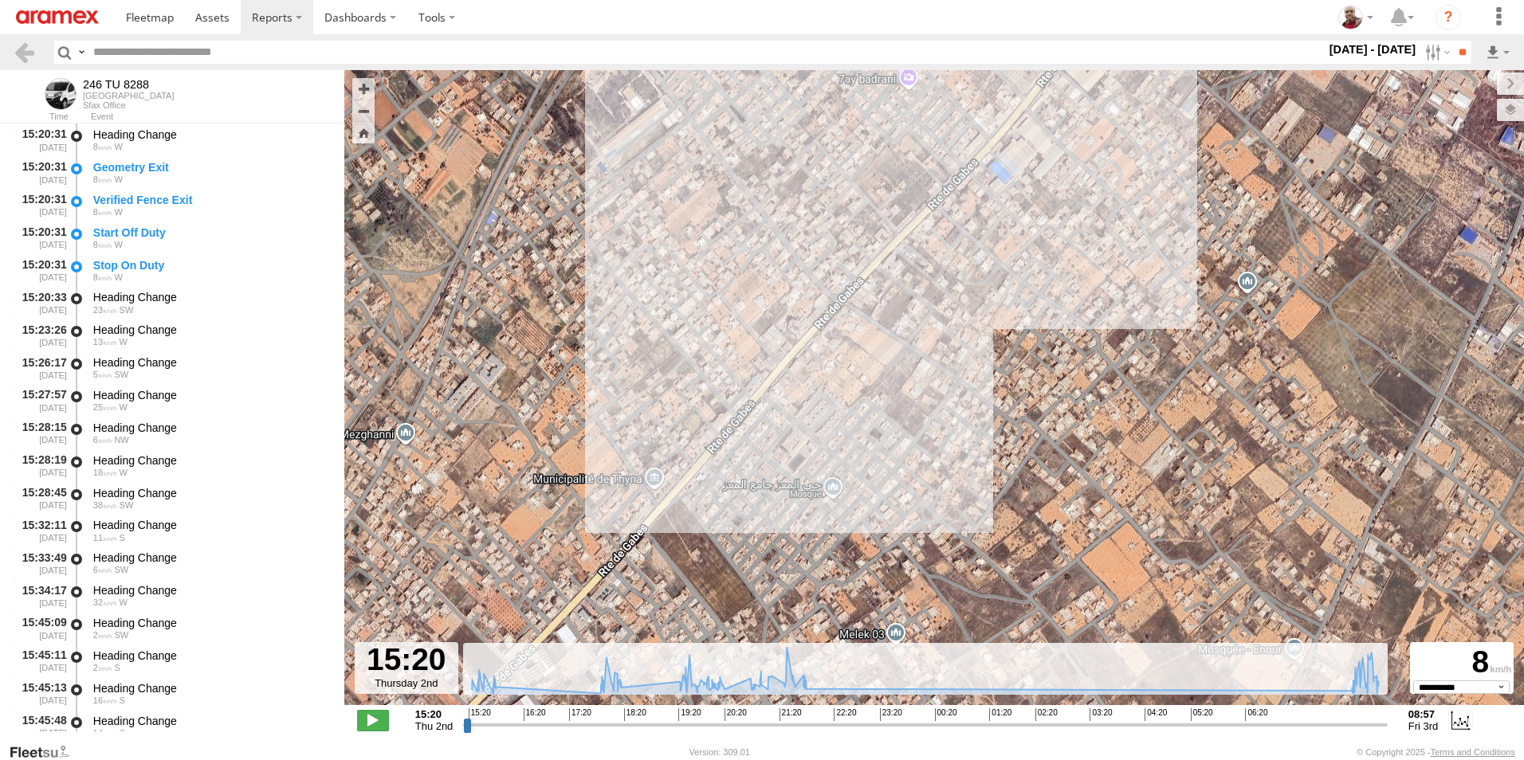
drag, startPoint x: 752, startPoint y: 520, endPoint x: 720, endPoint y: 367, distance: 155.7
click at [720, 367] on div "246 TU 8288 15:53 Thu 18:19 Thu 20:19 Thu 21:17 Thu 21:55 Thu 08:19 Fri 08:19 F…" at bounding box center [933, 396] width 1179 height 652
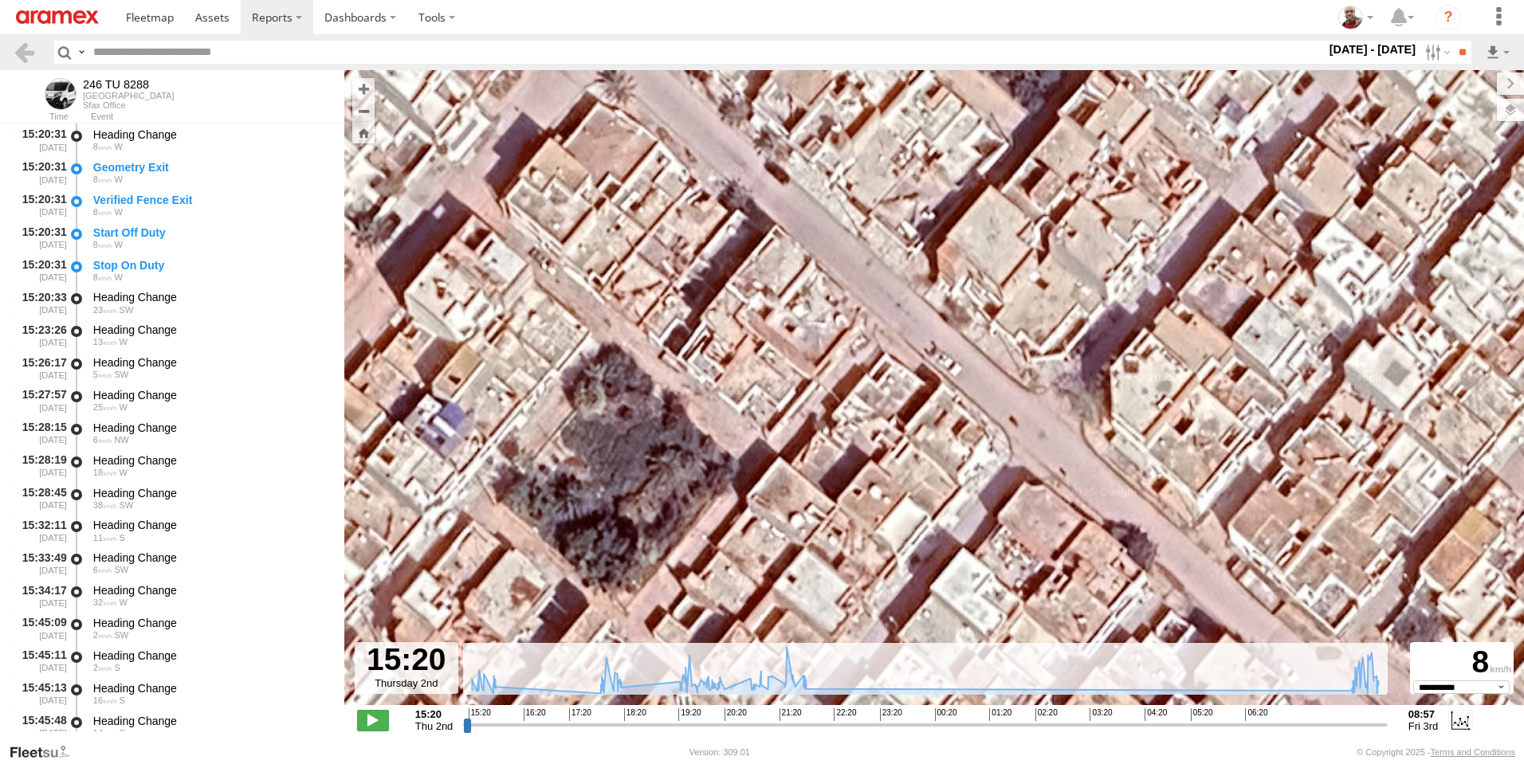
drag, startPoint x: 701, startPoint y: 490, endPoint x: 656, endPoint y: 303, distance: 192.7
click at [656, 303] on div "246 TU 8288 15:53 Thu 18:19 Thu 20:19 Thu 21:17 Thu 21:55 Thu 08:19 Fri 08:19 F…" at bounding box center [933, 396] width 1179 height 652
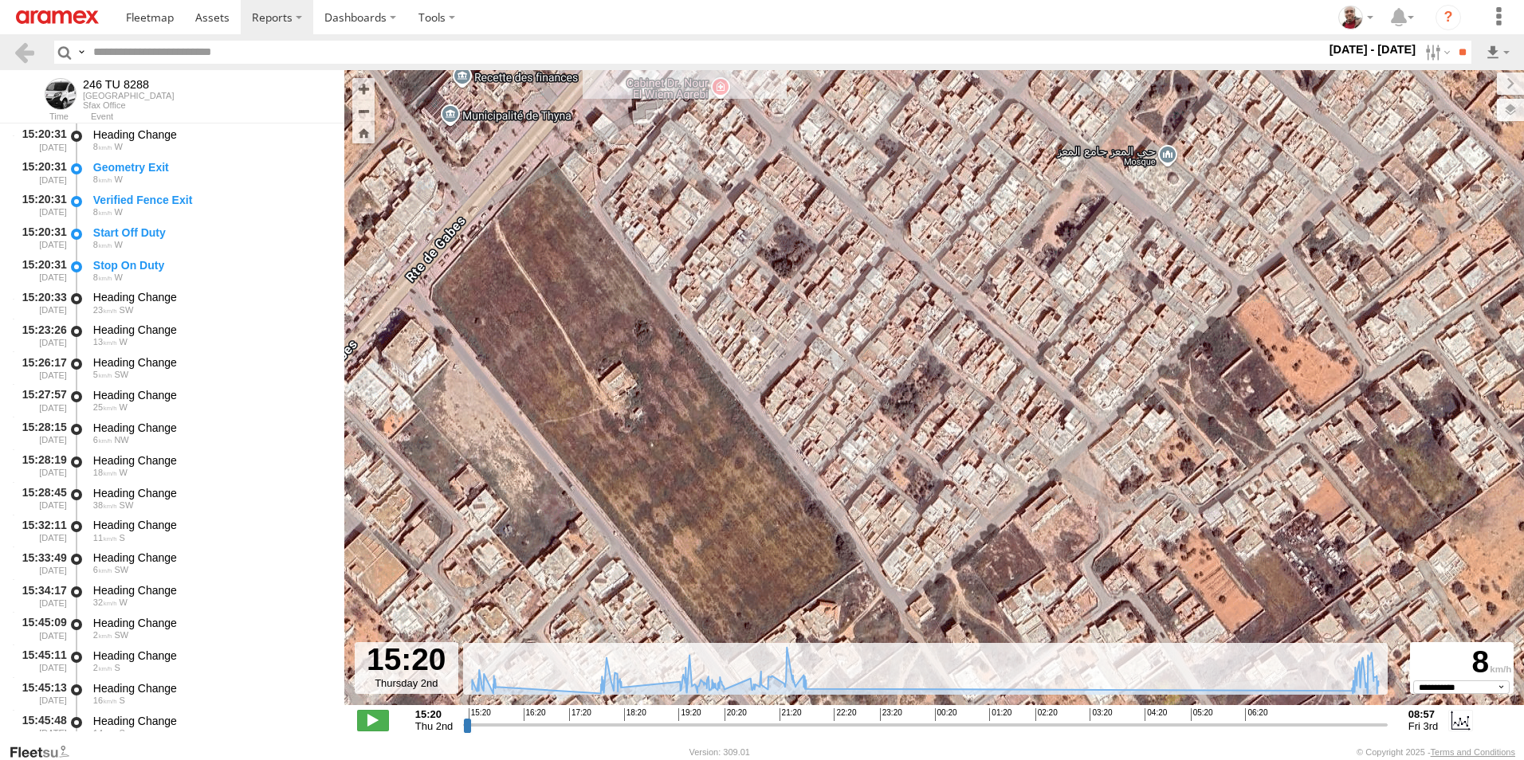
drag, startPoint x: 853, startPoint y: 475, endPoint x: 881, endPoint y: 339, distance: 138.3
click at [881, 339] on div "246 TU 8288 15:53 Thu 18:19 Thu 20:19 Thu 21:17 Thu 21:55 Thu 08:19 Fri 08:19 F…" at bounding box center [933, 396] width 1179 height 652
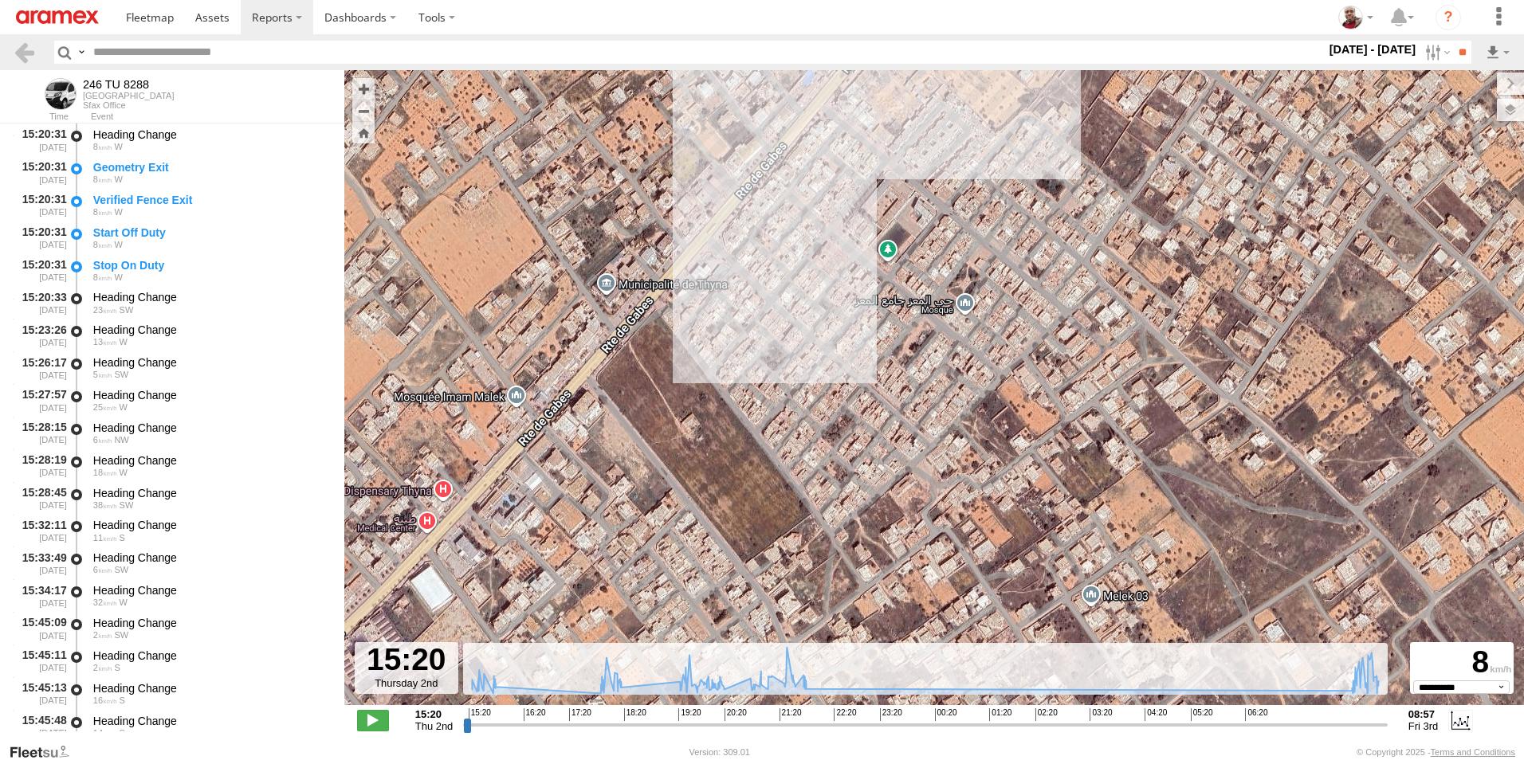
drag, startPoint x: 885, startPoint y: 429, endPoint x: 875, endPoint y: 452, distance: 24.6
click at [876, 452] on div "246 TU 8288 15:53 Thu 18:19 Thu 20:19 Thu 21:17 Thu 21:55 Thu 08:19 Fri 08:19 F…" at bounding box center [933, 396] width 1179 height 652
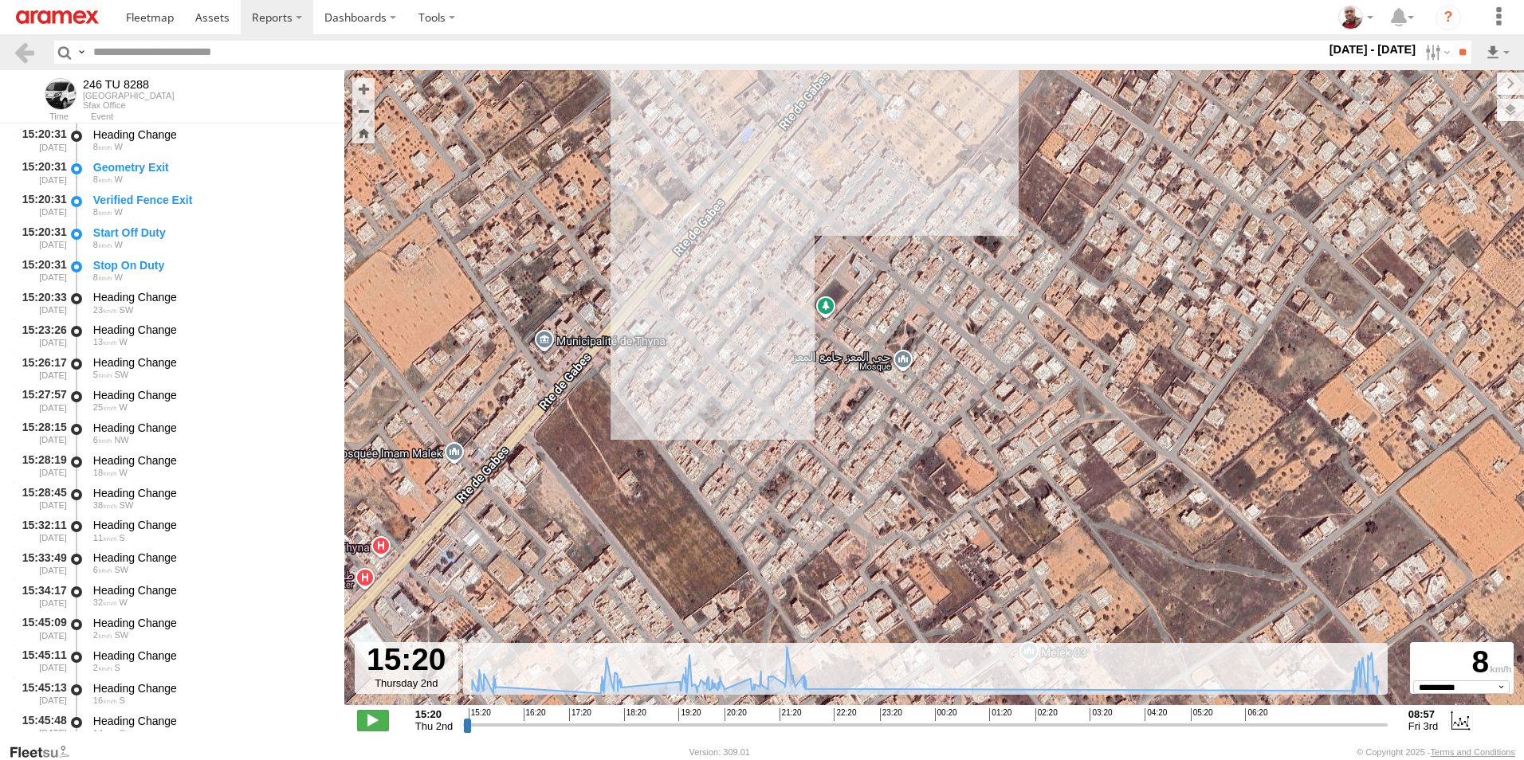
drag, startPoint x: 897, startPoint y: 360, endPoint x: 837, endPoint y: 419, distance: 84.5
click at [837, 419] on div "246 TU 8288 15:53 Thu 18:19 Thu 20:19 Thu 21:17 Thu 21:55 Thu 08:19 Fri 08:19 F…" at bounding box center [933, 396] width 1179 height 652
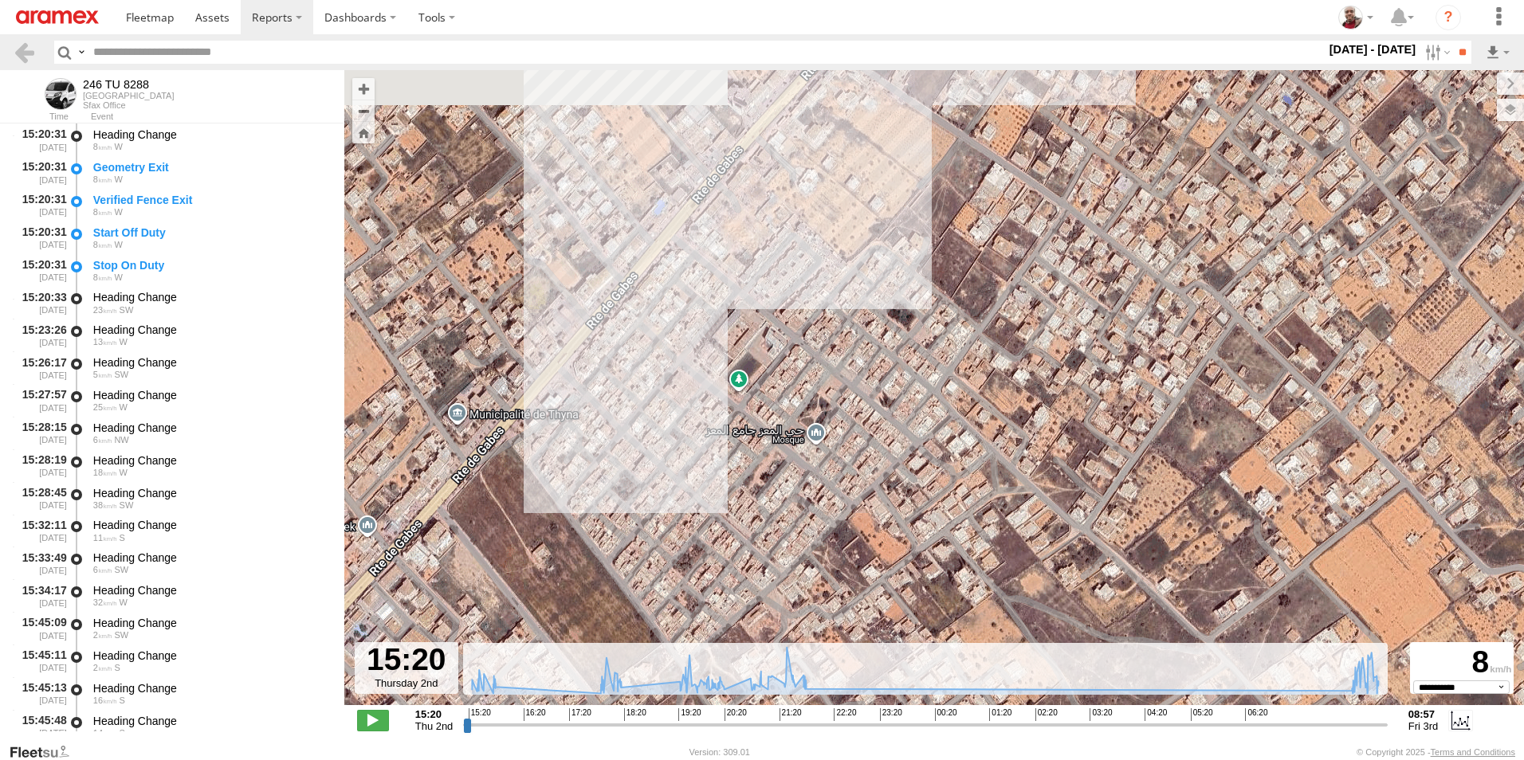
drag, startPoint x: 959, startPoint y: 332, endPoint x: 873, endPoint y: 409, distance: 115.7
click at [873, 409] on div "246 TU 8288 15:53 Thu 18:19 Thu 20:19 Thu 21:17 Thu 21:55 Thu 08:19 Fri 08:19 F…" at bounding box center [933, 396] width 1179 height 652
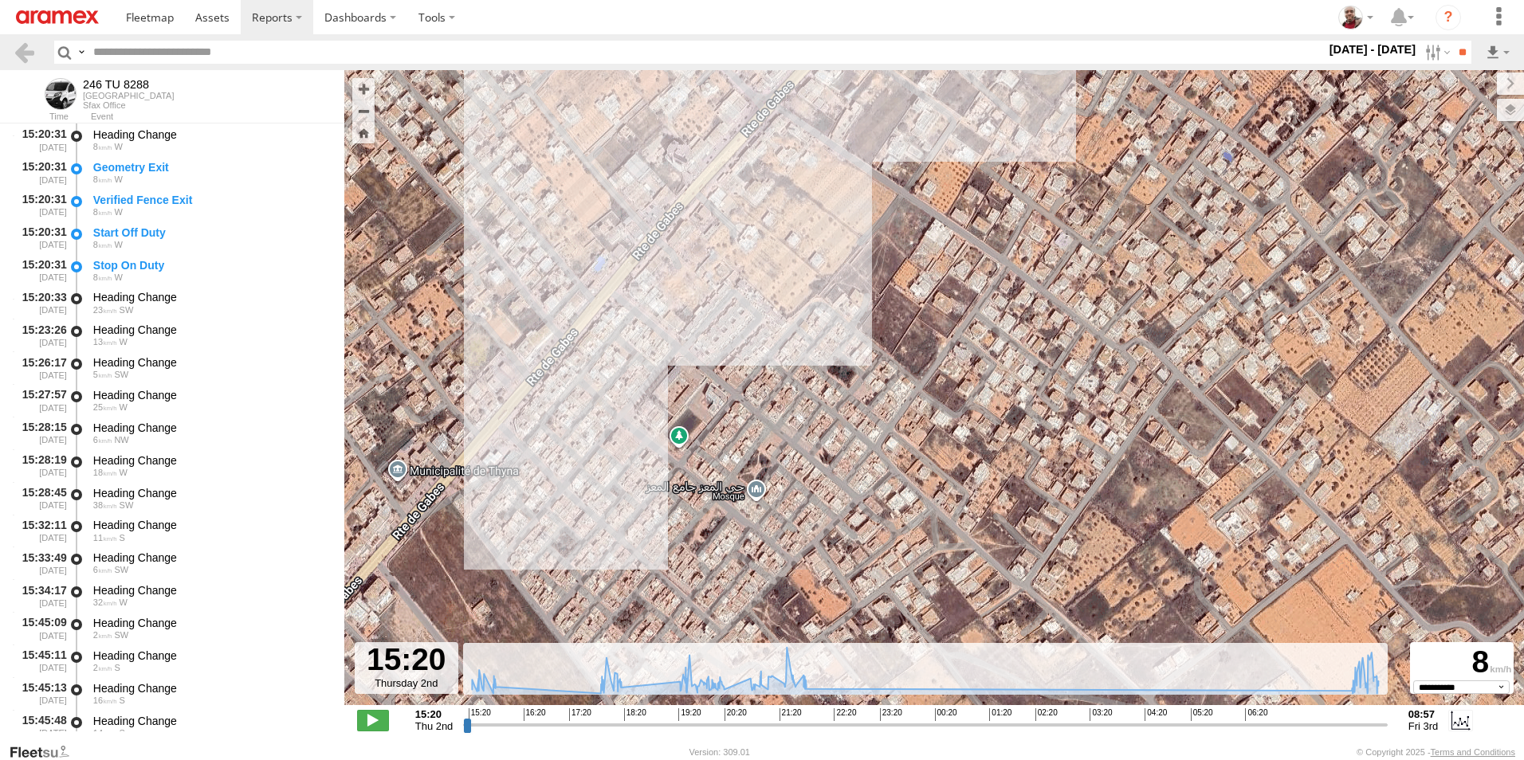
drag, startPoint x: 905, startPoint y: 341, endPoint x: 845, endPoint y: 396, distance: 81.2
click at [845, 396] on div "246 TU 8288 15:53 Thu 18:19 Thu 20:19 Thu 21:17 Thu 21:55 Thu 08:19 Fri 08:19 F…" at bounding box center [933, 396] width 1179 height 652
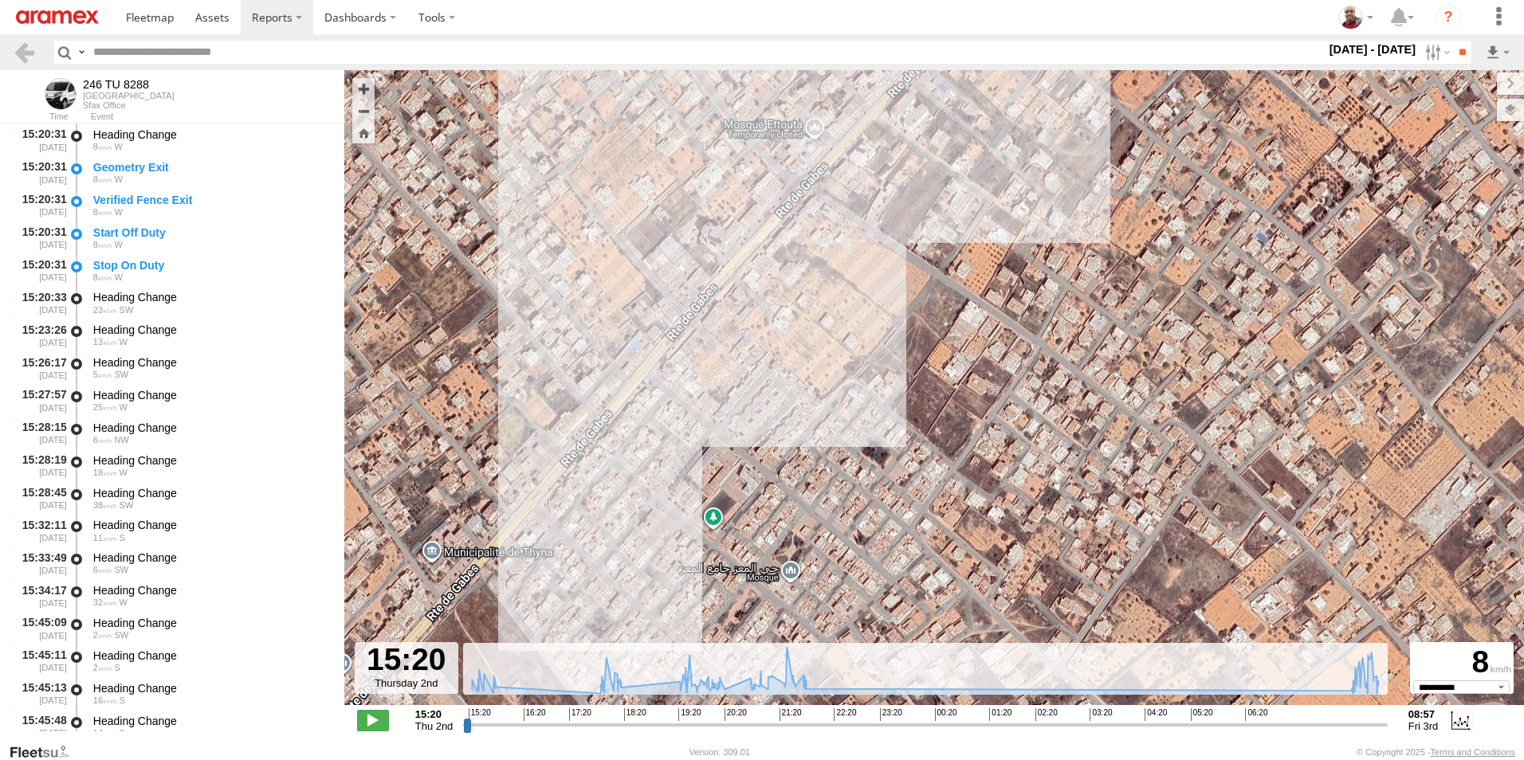
drag, startPoint x: 841, startPoint y: 357, endPoint x: 892, endPoint y: 508, distance: 160.0
click at [892, 508] on div "246 TU 8288 15:53 Thu 18:19 Thu 20:19 Thu 21:17 Thu 21:55 Thu 08:19 Fri 08:19 F…" at bounding box center [933, 396] width 1179 height 652
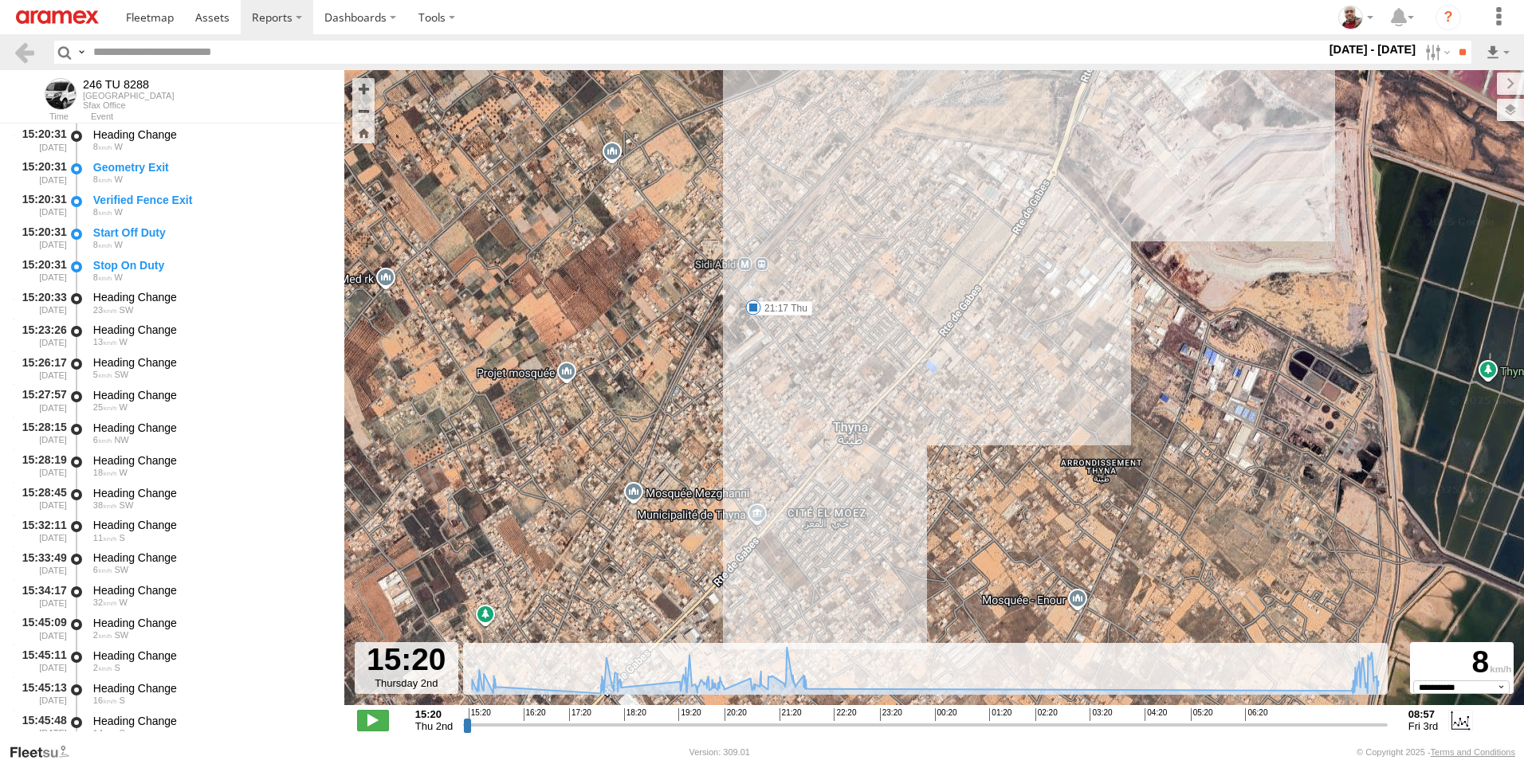
drag, startPoint x: 946, startPoint y: 263, endPoint x: 908, endPoint y: 415, distance: 156.7
click at [908, 415] on div "246 TU 8288 15:53 Thu 18:19 Thu 20:19 Thu 21:17 Thu 21:55 Thu 08:19 Fri 08:19 F…" at bounding box center [933, 396] width 1179 height 652
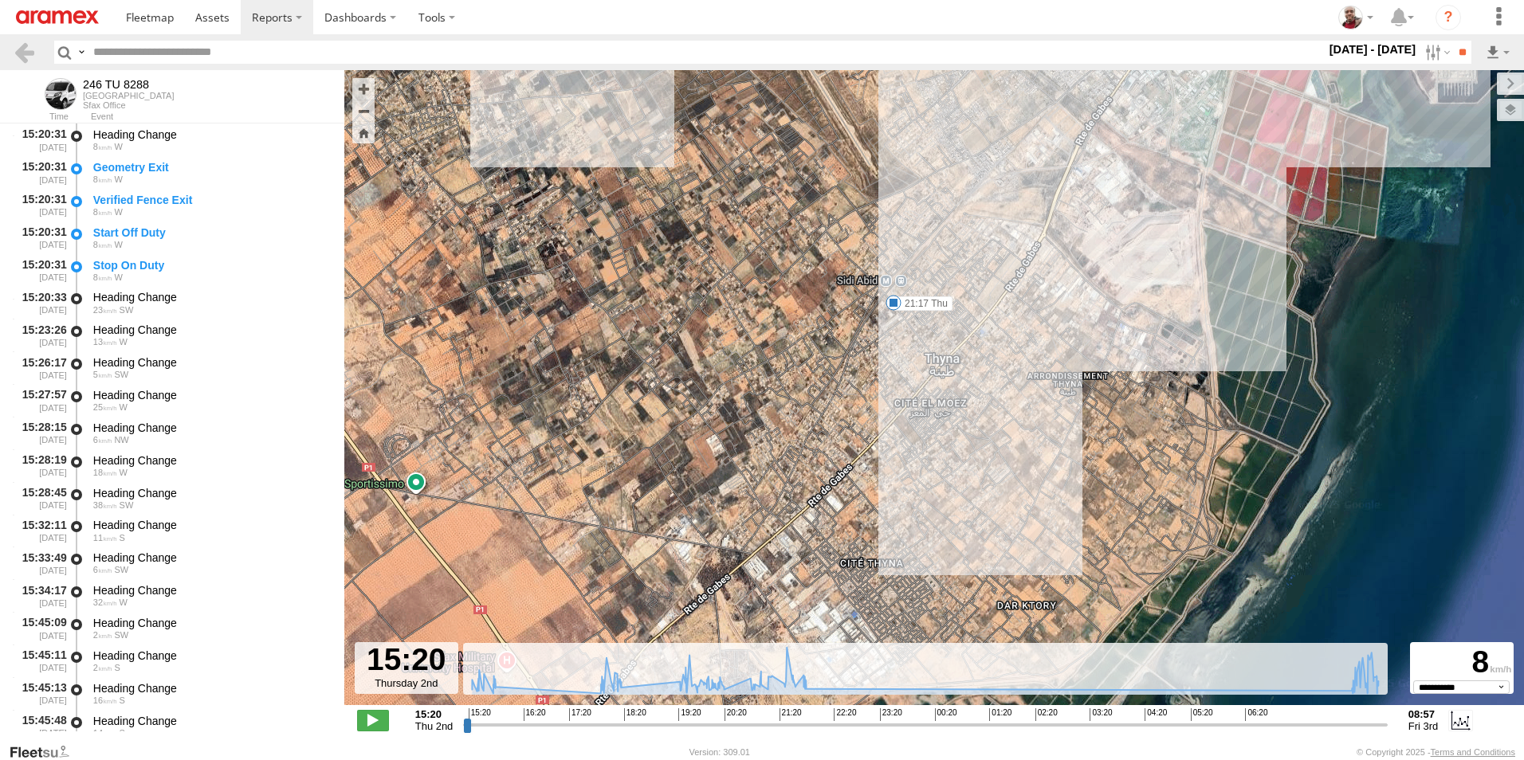
click at [0, 0] on span "Default" at bounding box center [0, 0] width 0 height 0
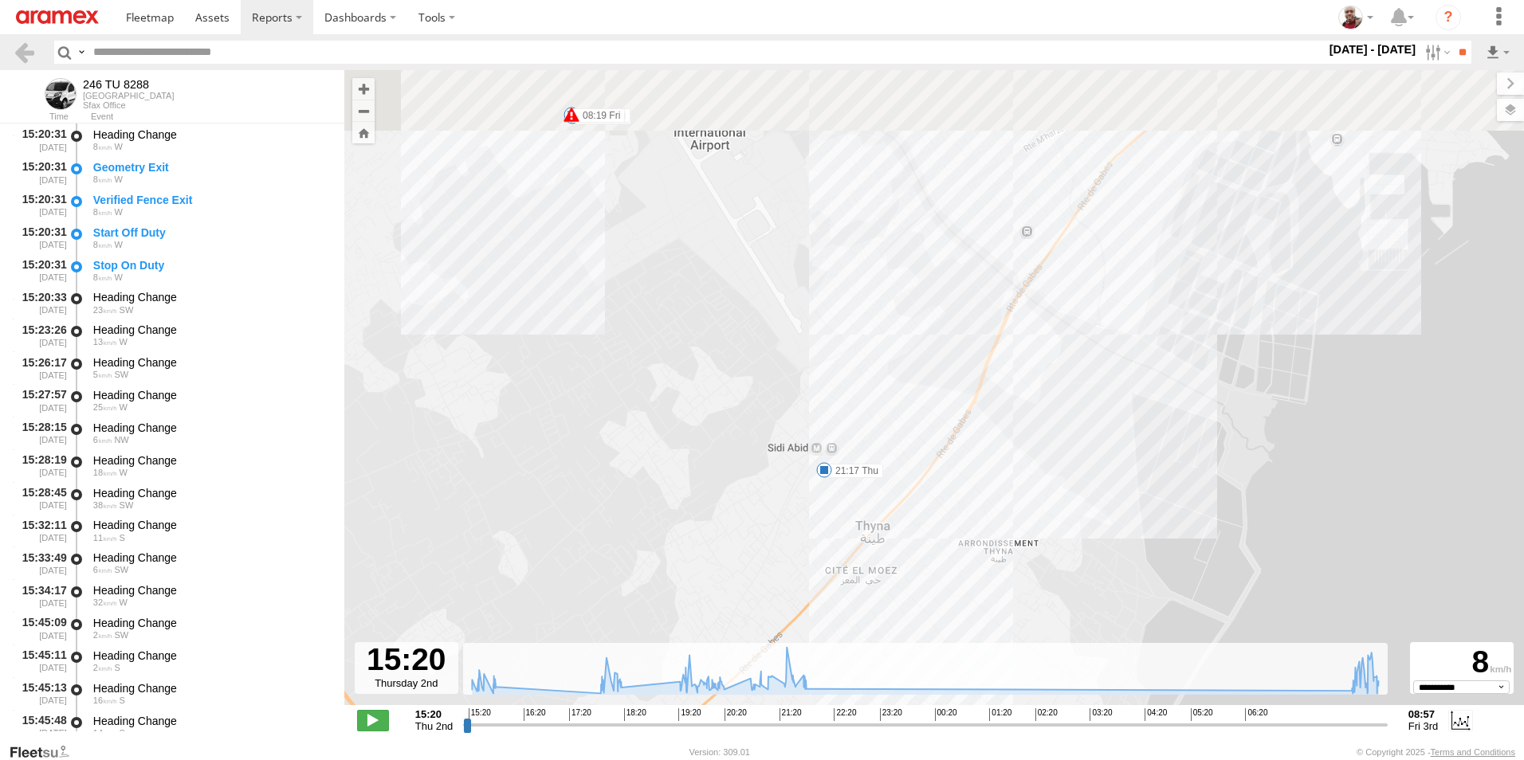
drag, startPoint x: 1076, startPoint y: 261, endPoint x: 1006, endPoint y: 433, distance: 184.8
click at [1006, 433] on div "246 TU 8288 15:53 Thu 18:19 Thu 20:19 Thu 21:17 Thu 21:55 Thu 08:19 Fri 08:19 F…" at bounding box center [933, 396] width 1179 height 652
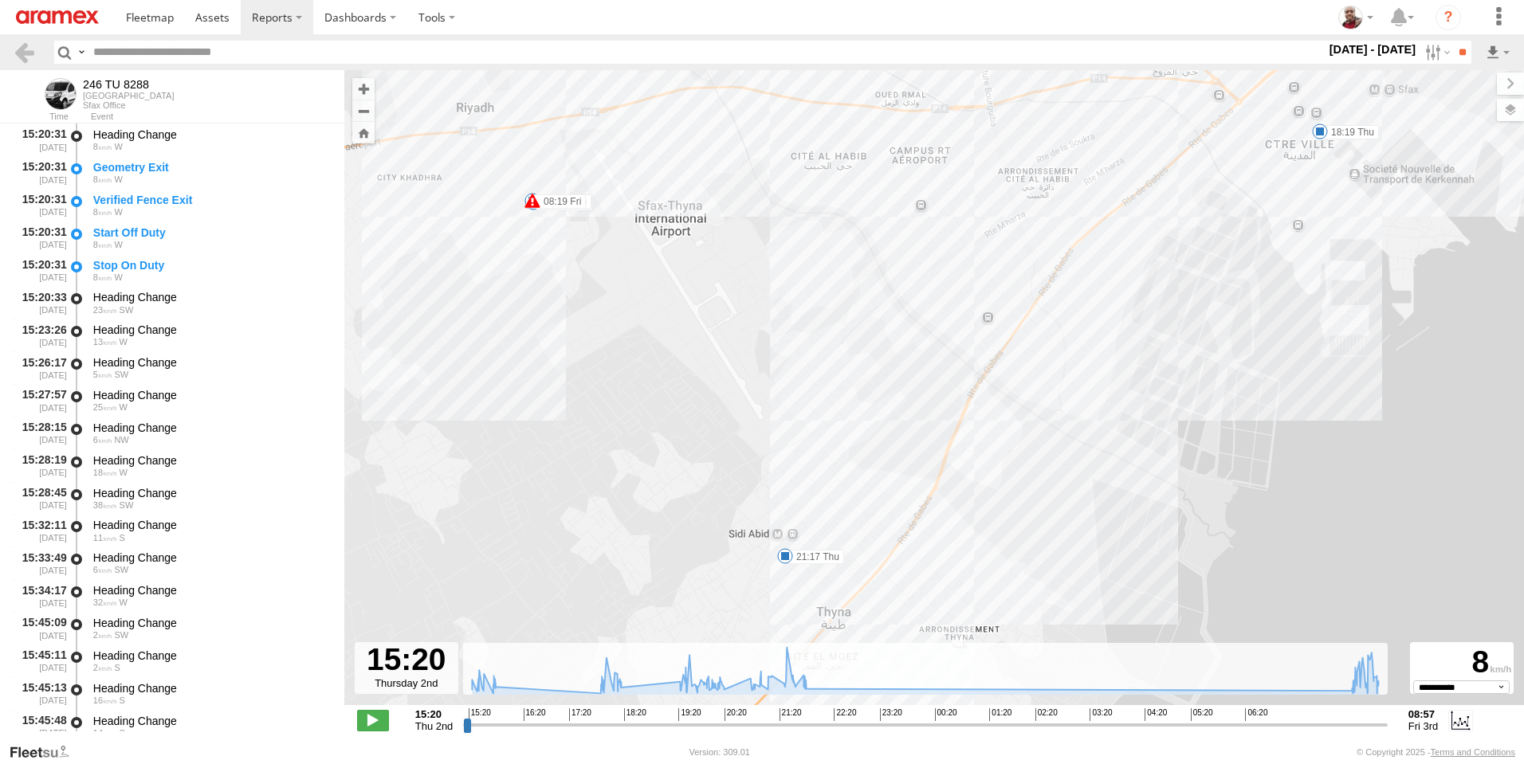
drag, startPoint x: 1082, startPoint y: 338, endPoint x: 1017, endPoint y: 441, distance: 121.8
click at [1017, 441] on div "246 TU 8288 15:53 Thu 18:19 Thu 20:19 Thu 21:17 Thu 21:55 Thu 08:19 Fri 08:19 F…" at bounding box center [933, 396] width 1179 height 652
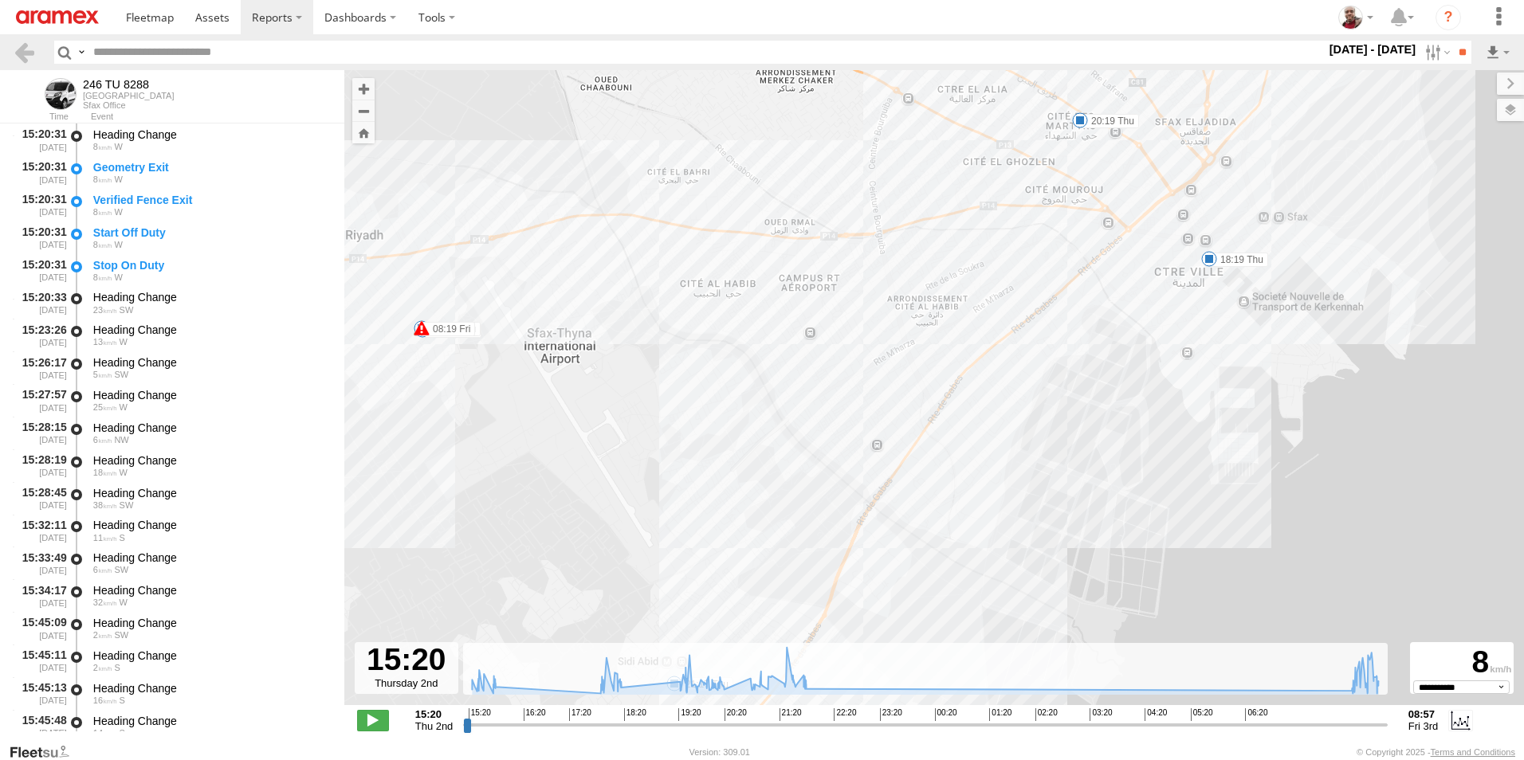
drag, startPoint x: 1184, startPoint y: 316, endPoint x: 1100, endPoint y: 362, distance: 95.2
click at [1100, 362] on div "246 TU 8288 15:53 Thu 18:19 Thu 20:19 Thu 21:17 Thu 21:55 Thu 08:19 Fri 08:19 F…" at bounding box center [933, 396] width 1179 height 652
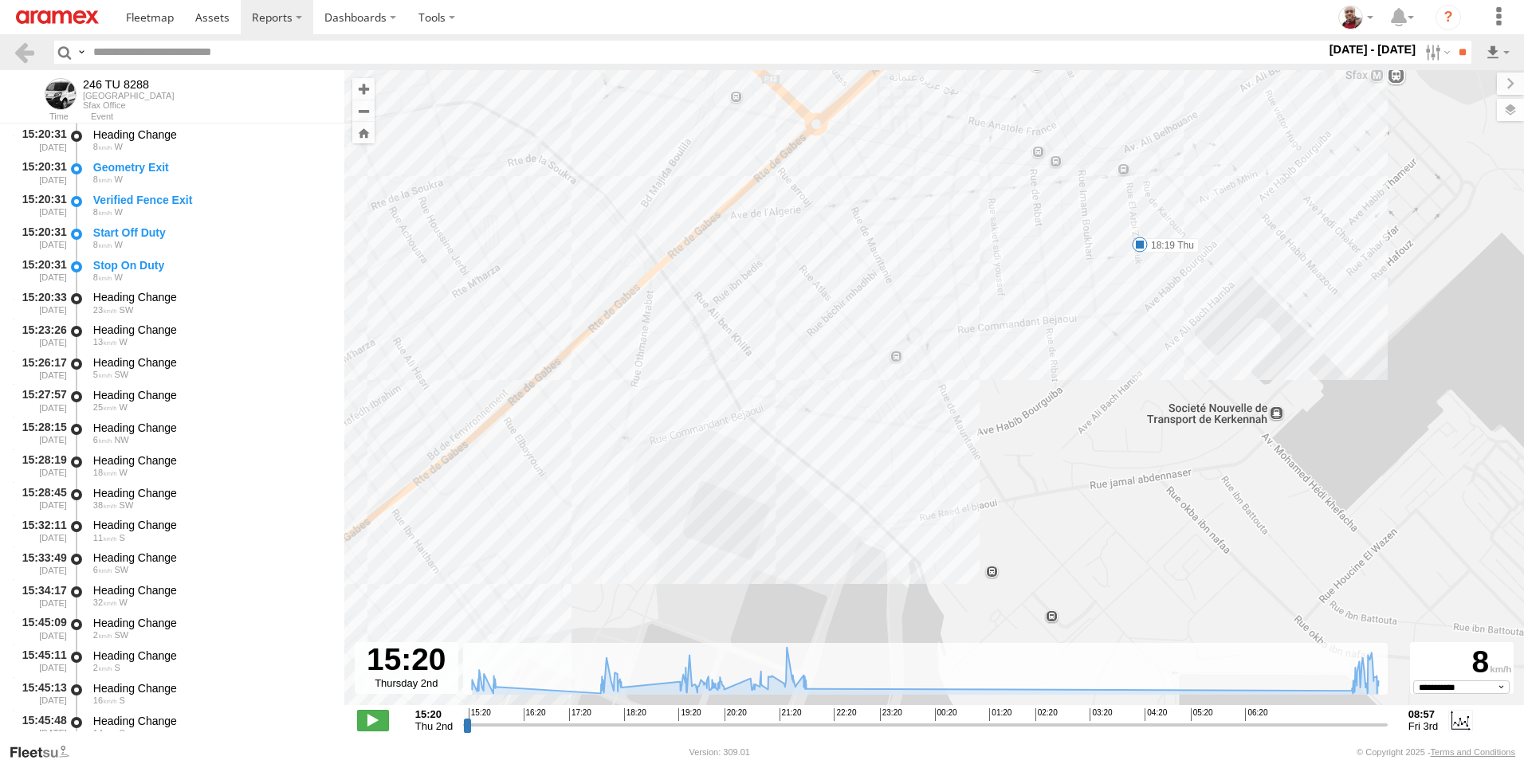
click at [1139, 245] on span at bounding box center [1140, 245] width 16 height 16
click at [1149, 273] on div "246 TU 8288 15:53 Thu 18:19 Thu 20:19 Thu 21:17 Thu 21:55 Thu 08:19 Fri 08:19 F…" at bounding box center [933, 396] width 1179 height 652
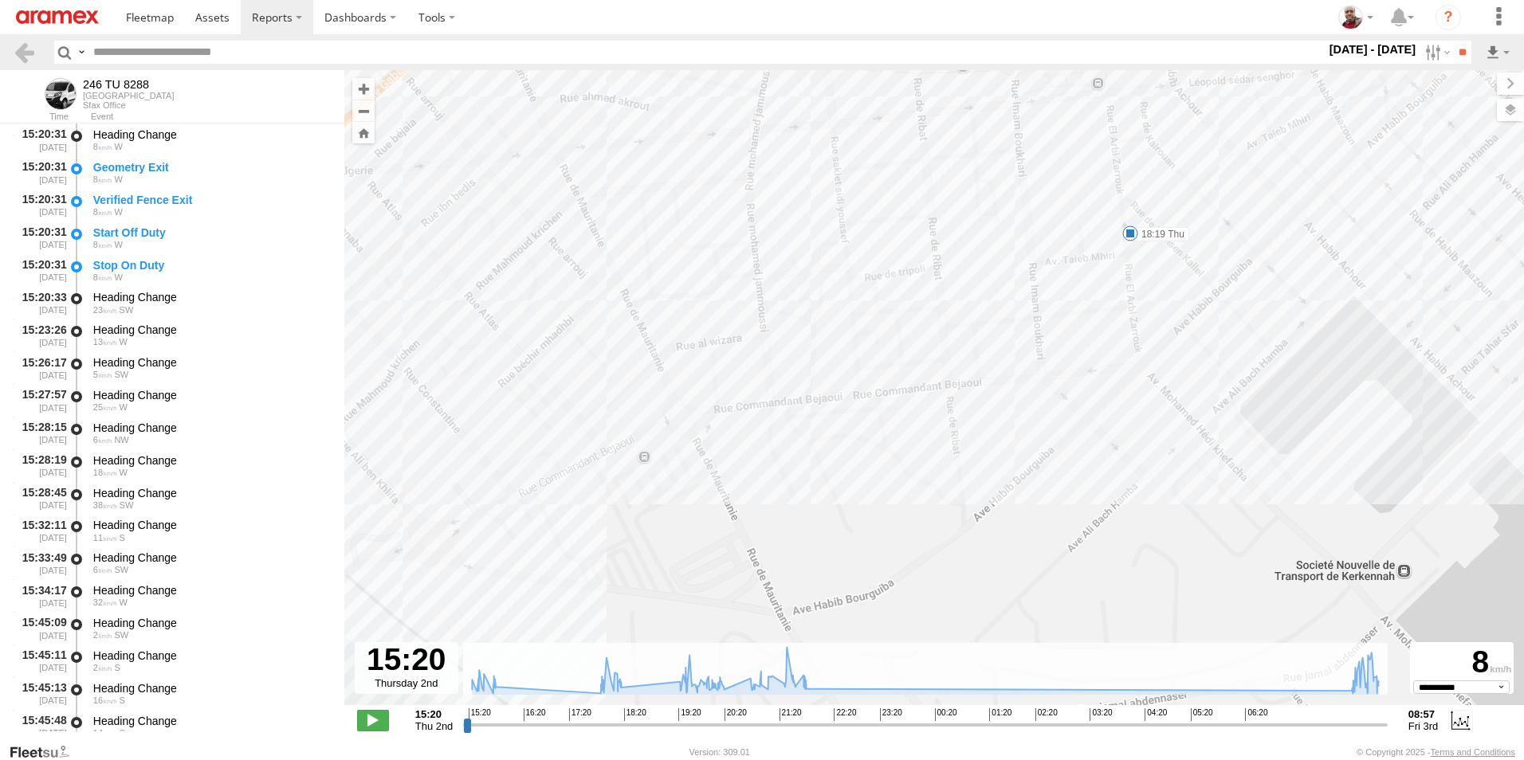
click at [0, 0] on span "Satellite + Roadmap" at bounding box center [0, 0] width 0 height 0
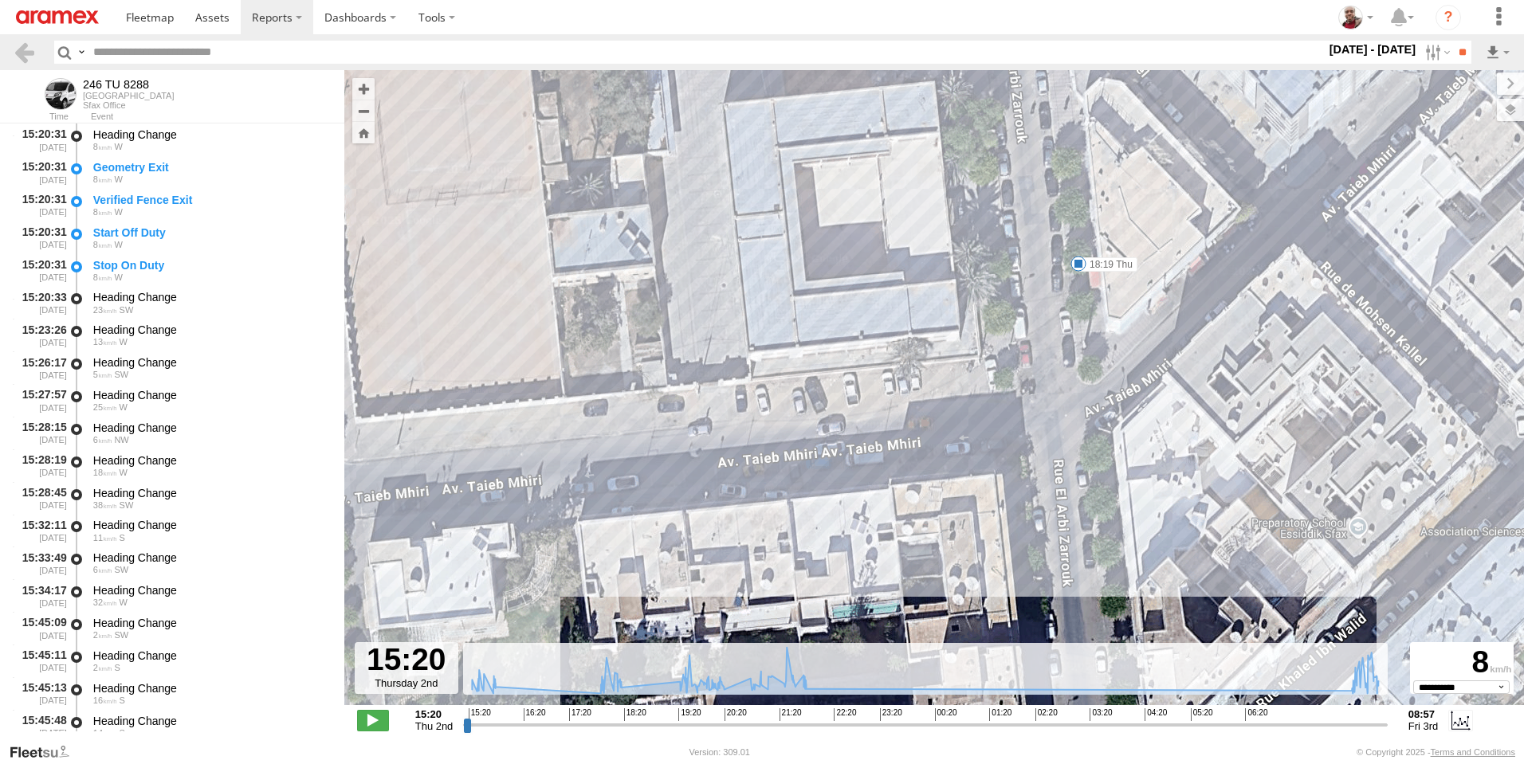
drag, startPoint x: 1091, startPoint y: 163, endPoint x: 1073, endPoint y: 331, distance: 169.0
click at [1073, 331] on div "246 TU 8288 15:53 Thu 18:19 Thu 20:19 Thu 21:17 Thu 21:55 Thu 08:19 Fri 08:19 F…" at bounding box center [933, 396] width 1179 height 652
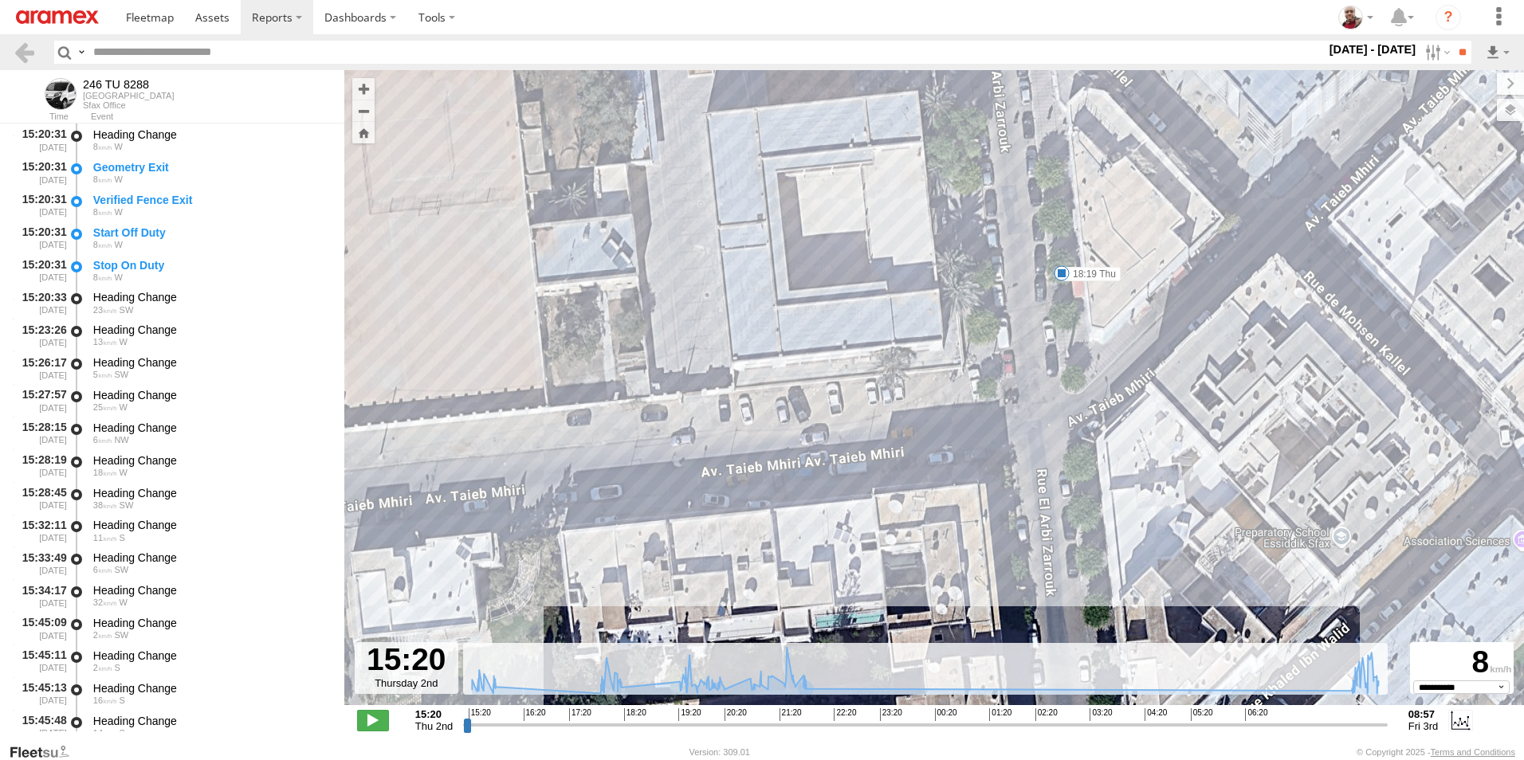
click at [0, 0] on span "Default" at bounding box center [0, 0] width 0 height 0
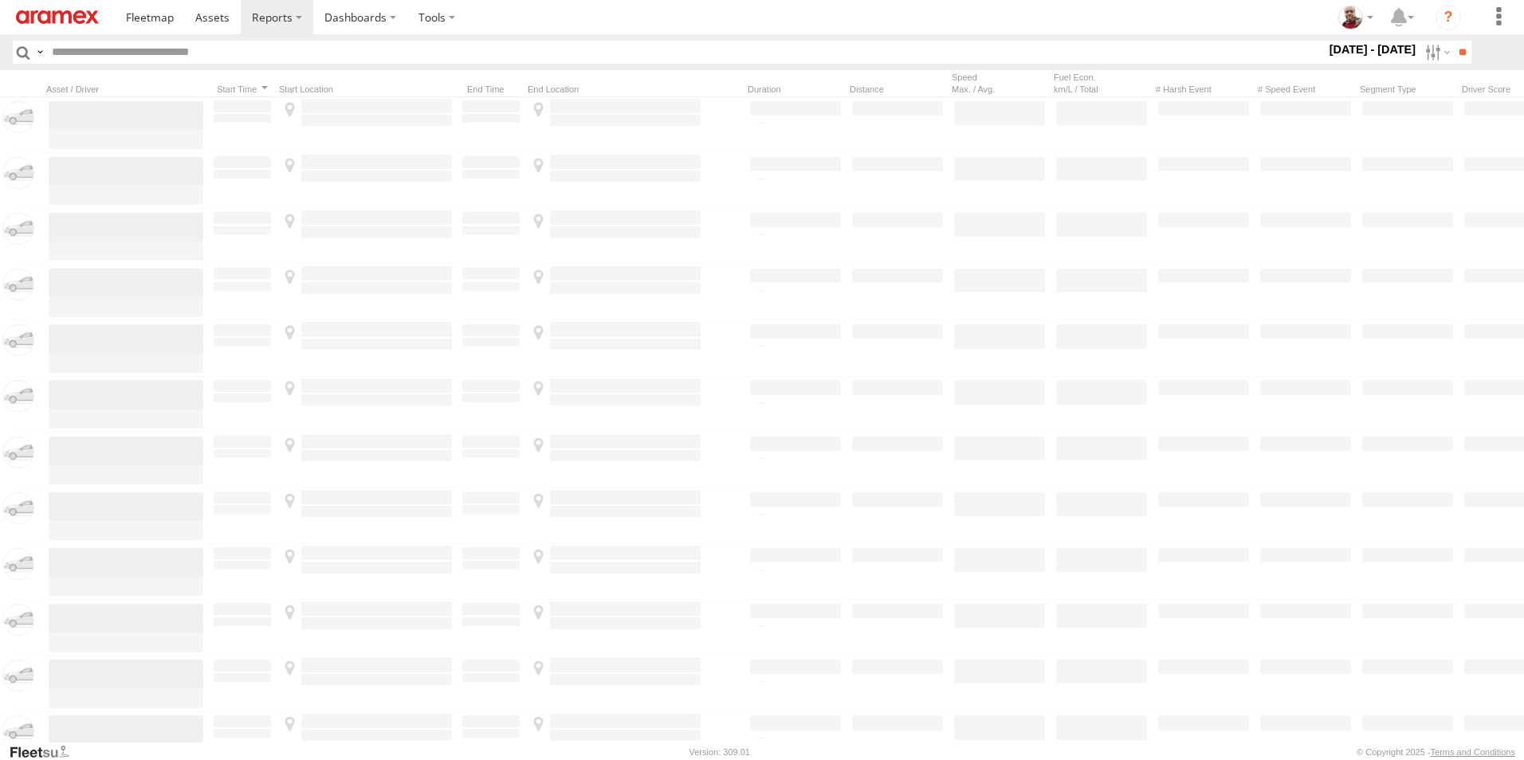
click at [88, 14] on img at bounding box center [57, 17] width 83 height 14
